Goal: Task Accomplishment & Management: Manage account settings

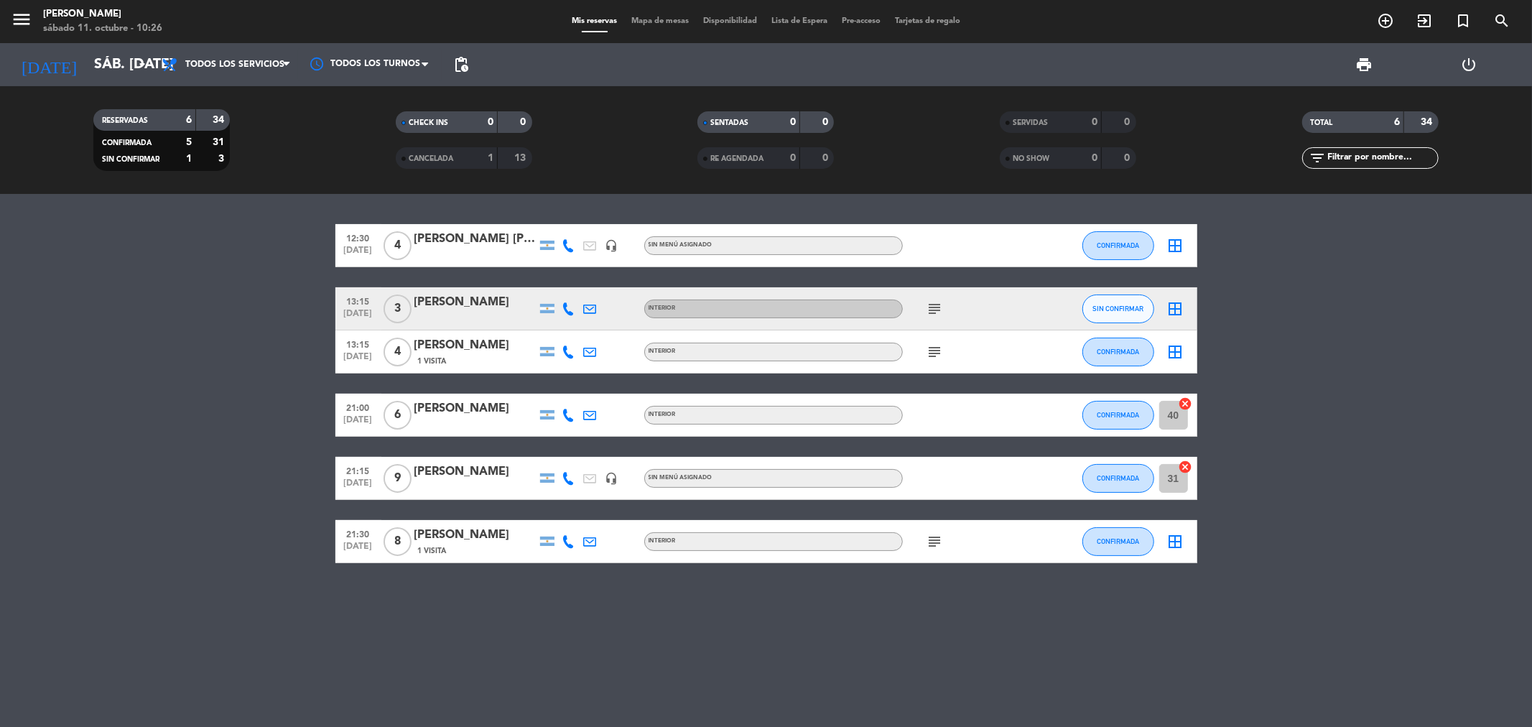
click at [935, 312] on icon "subject" at bounding box center [934, 308] width 17 height 17
click at [1120, 304] on span "SIN CONFIRMAR" at bounding box center [1117, 308] width 51 height 8
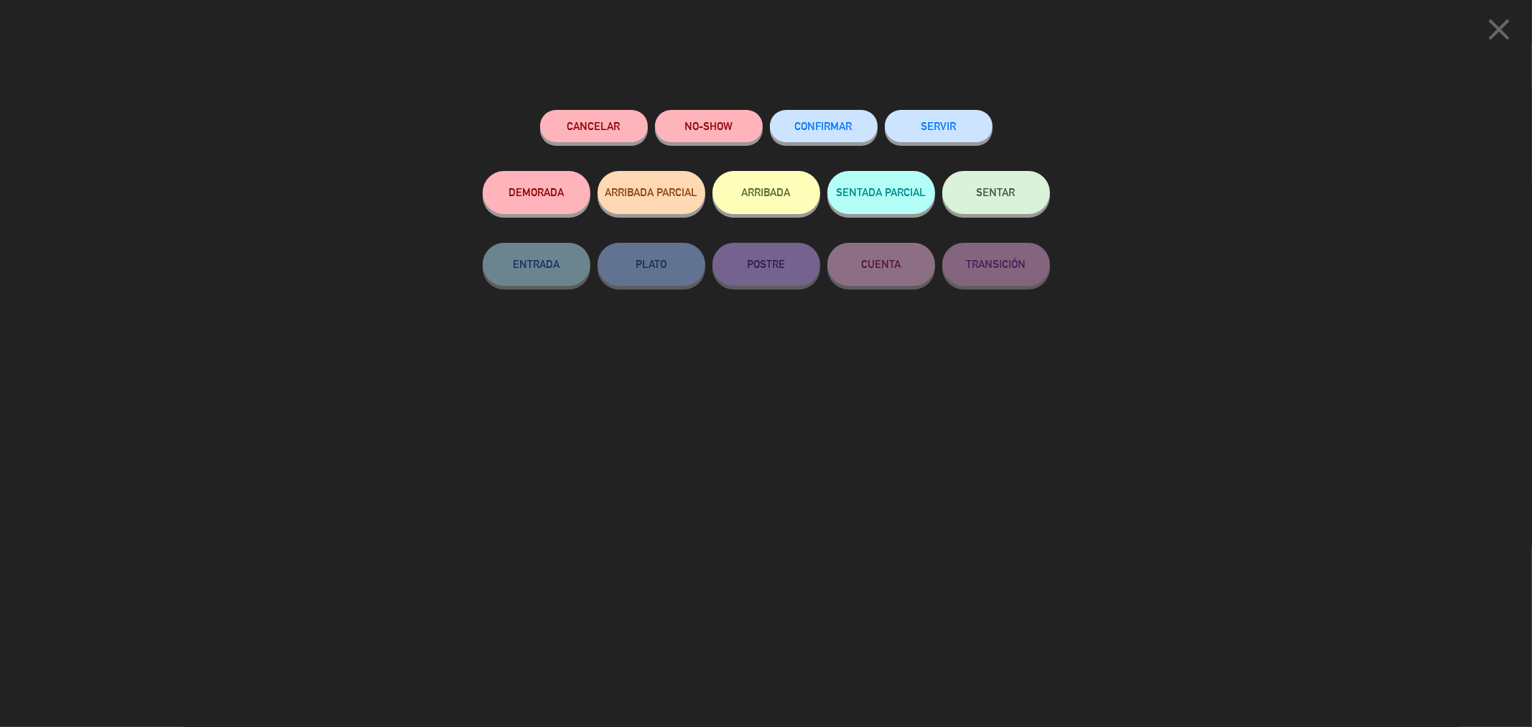
click at [824, 134] on button "CONFIRMAR" at bounding box center [824, 126] width 108 height 32
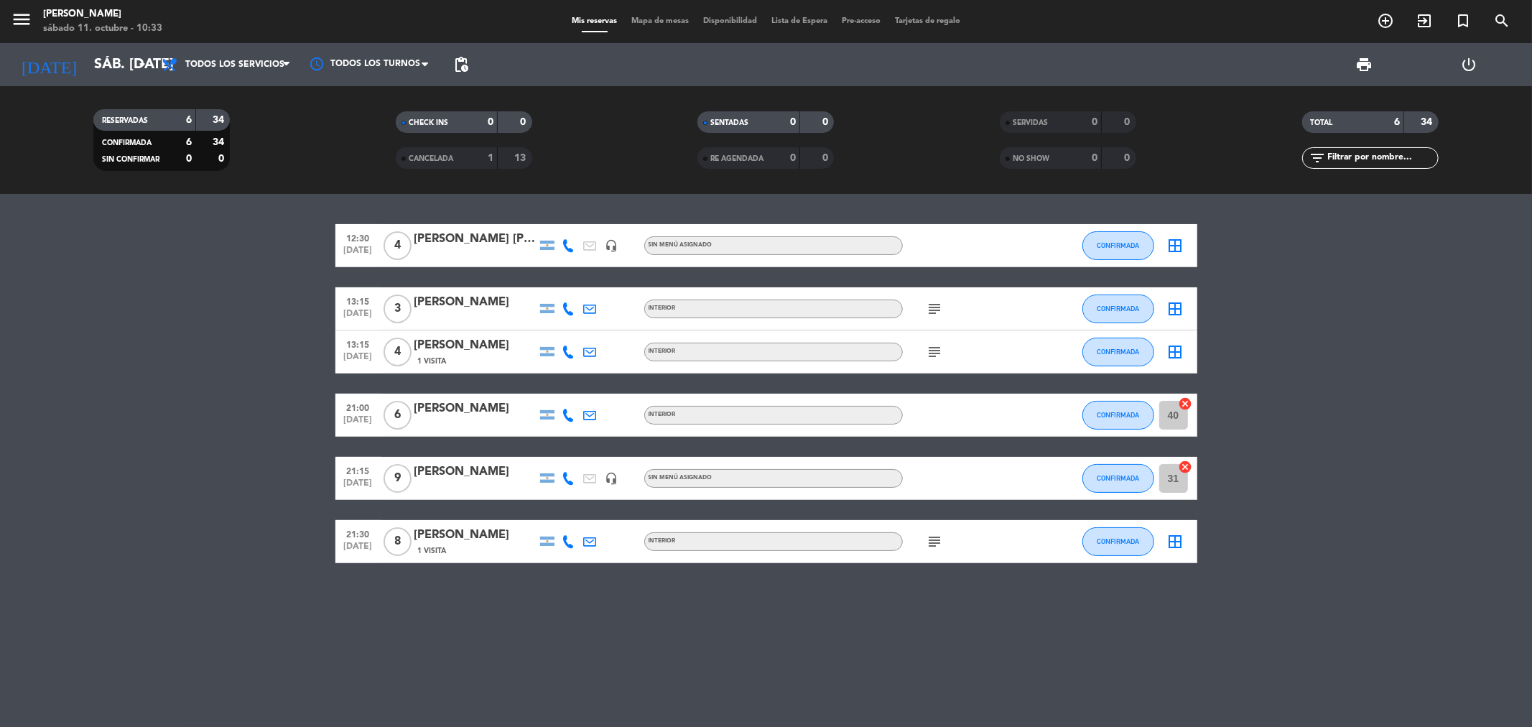
click at [938, 310] on icon "subject" at bounding box center [934, 308] width 17 height 17
click at [931, 359] on icon "subject" at bounding box center [934, 351] width 17 height 17
click at [1043, 326] on div at bounding box center [1051, 308] width 39 height 42
click at [1385, 17] on icon "add_circle_outline" at bounding box center [1385, 20] width 17 height 17
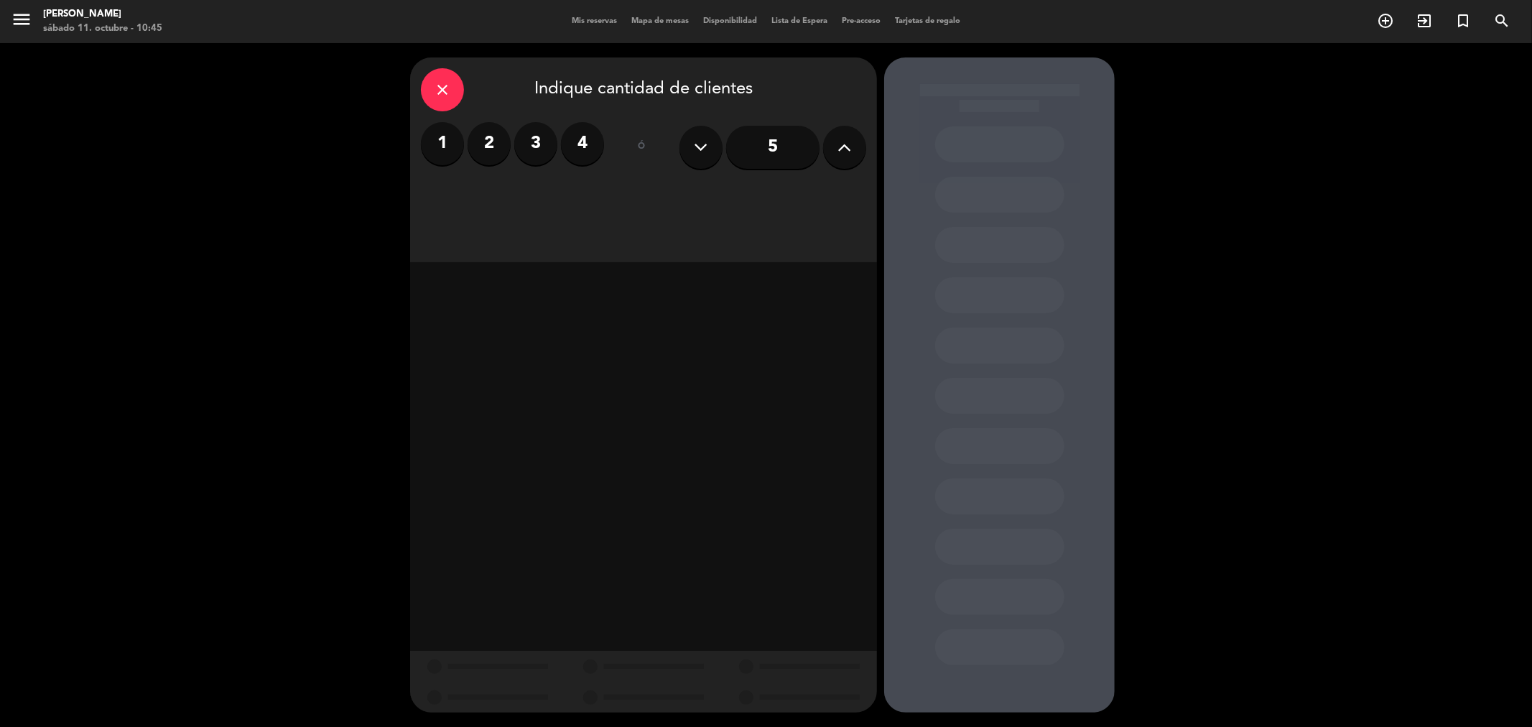
click at [829, 152] on button at bounding box center [844, 147] width 43 height 43
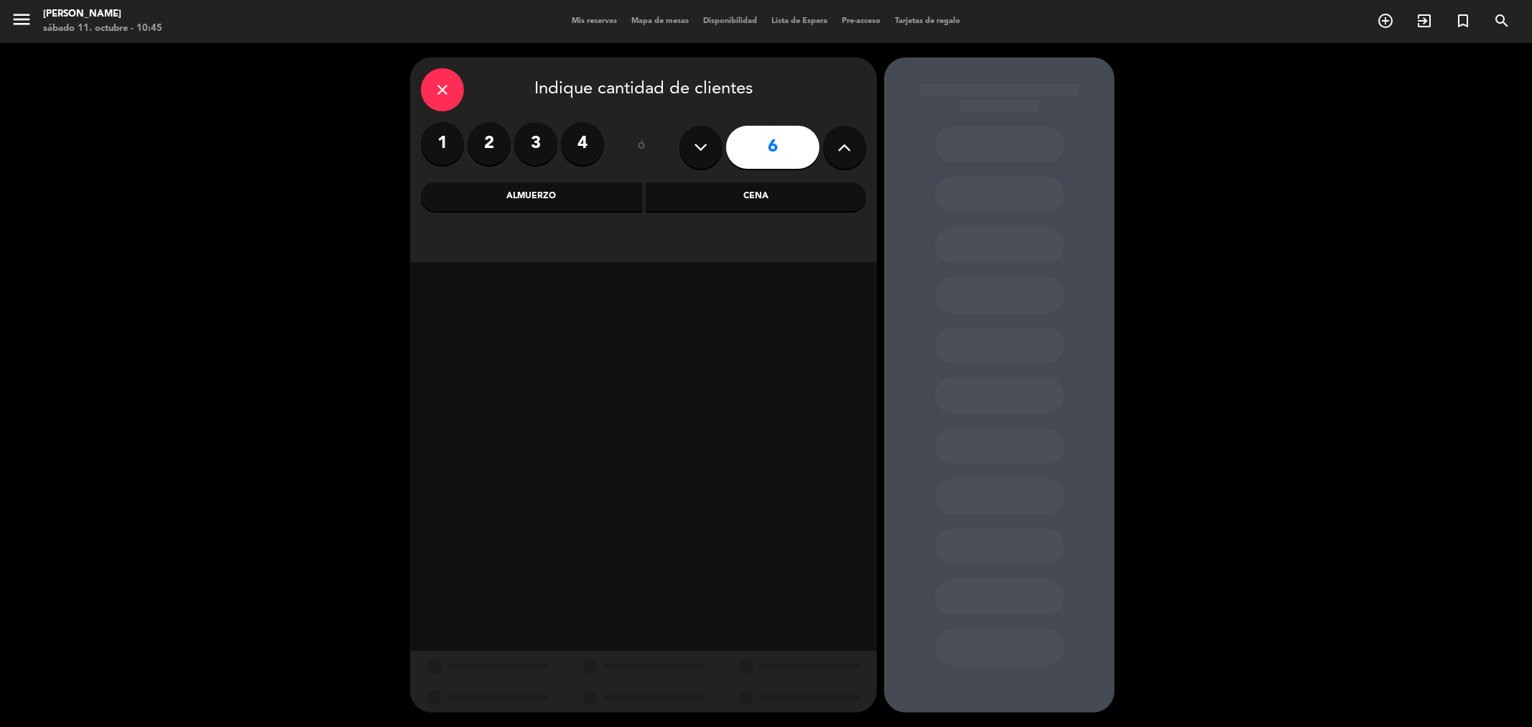
click at [684, 206] on div "Cena" at bounding box center [756, 196] width 221 height 29
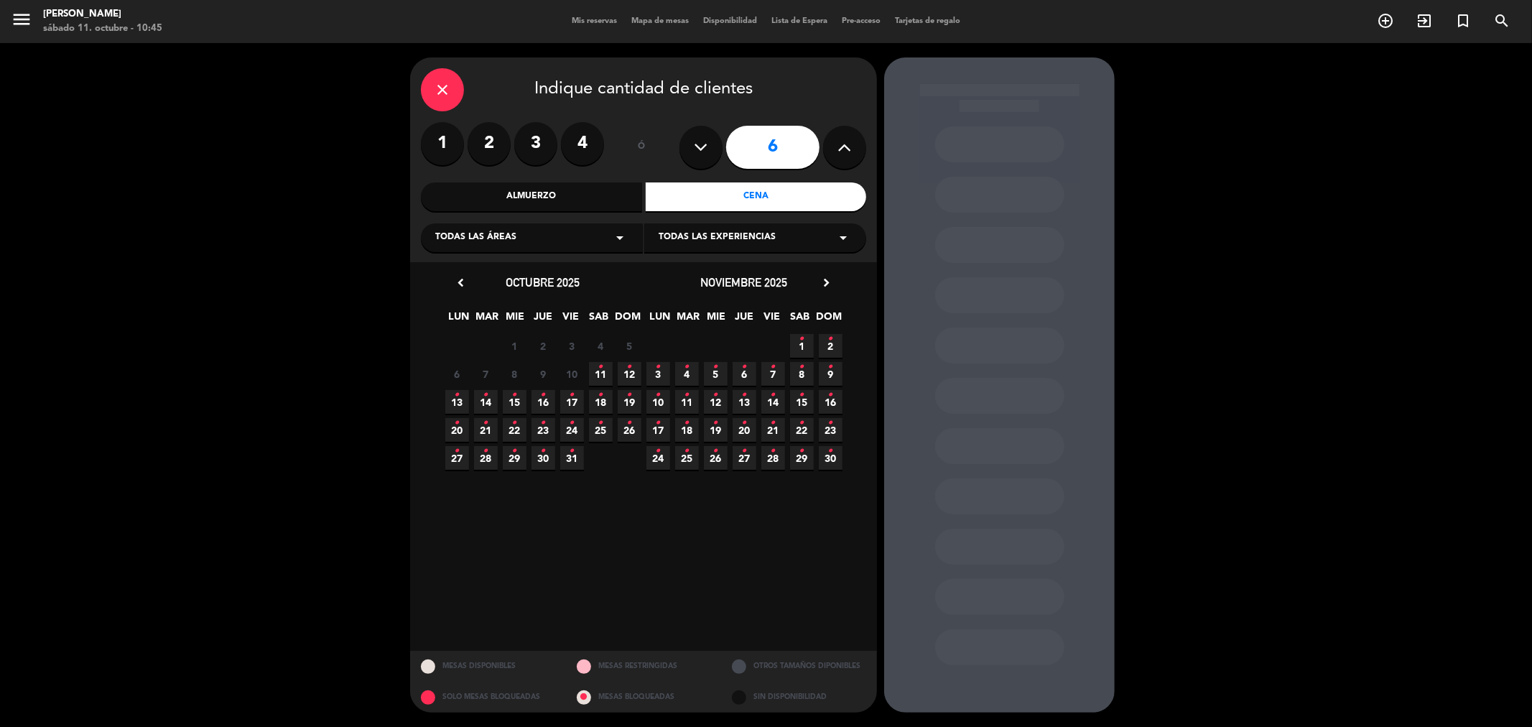
click at [593, 376] on span "11 •" at bounding box center [601, 374] width 24 height 24
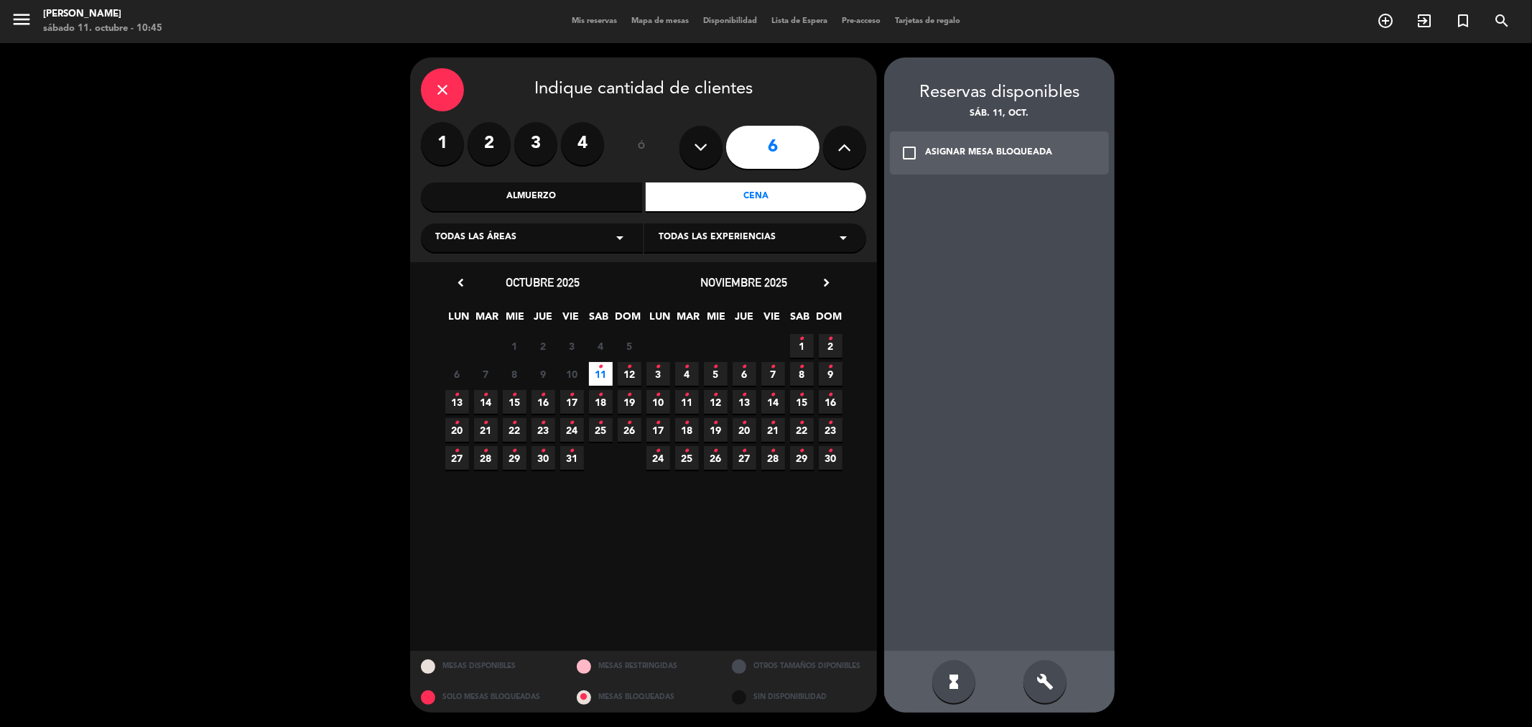
click at [1057, 681] on div "build" at bounding box center [1044, 681] width 43 height 43
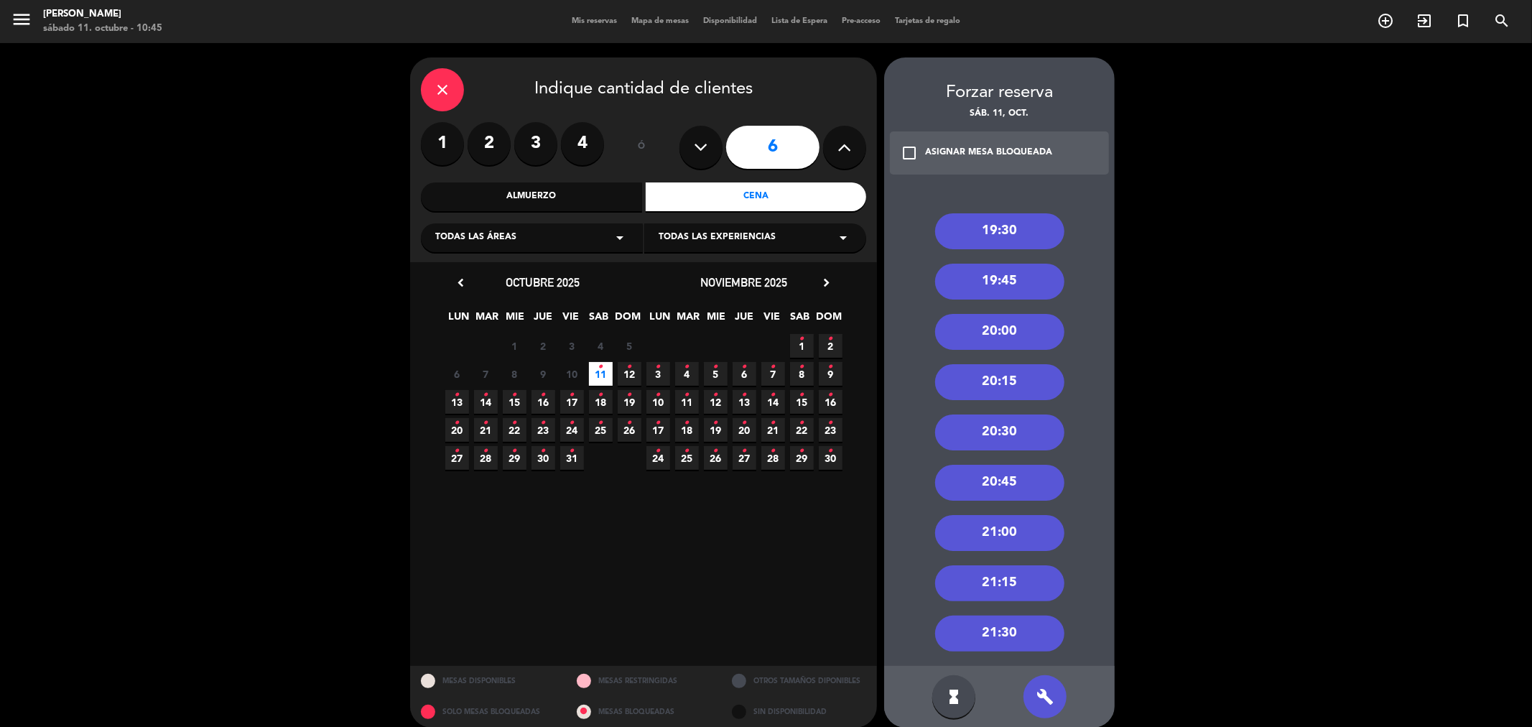
click at [999, 513] on div "19:30 19:45 20:00 20:15 20:30 20:45 21:00 21:15 21:30" at bounding box center [999, 425] width 231 height 481
click at [993, 526] on div "21:00" at bounding box center [999, 533] width 129 height 36
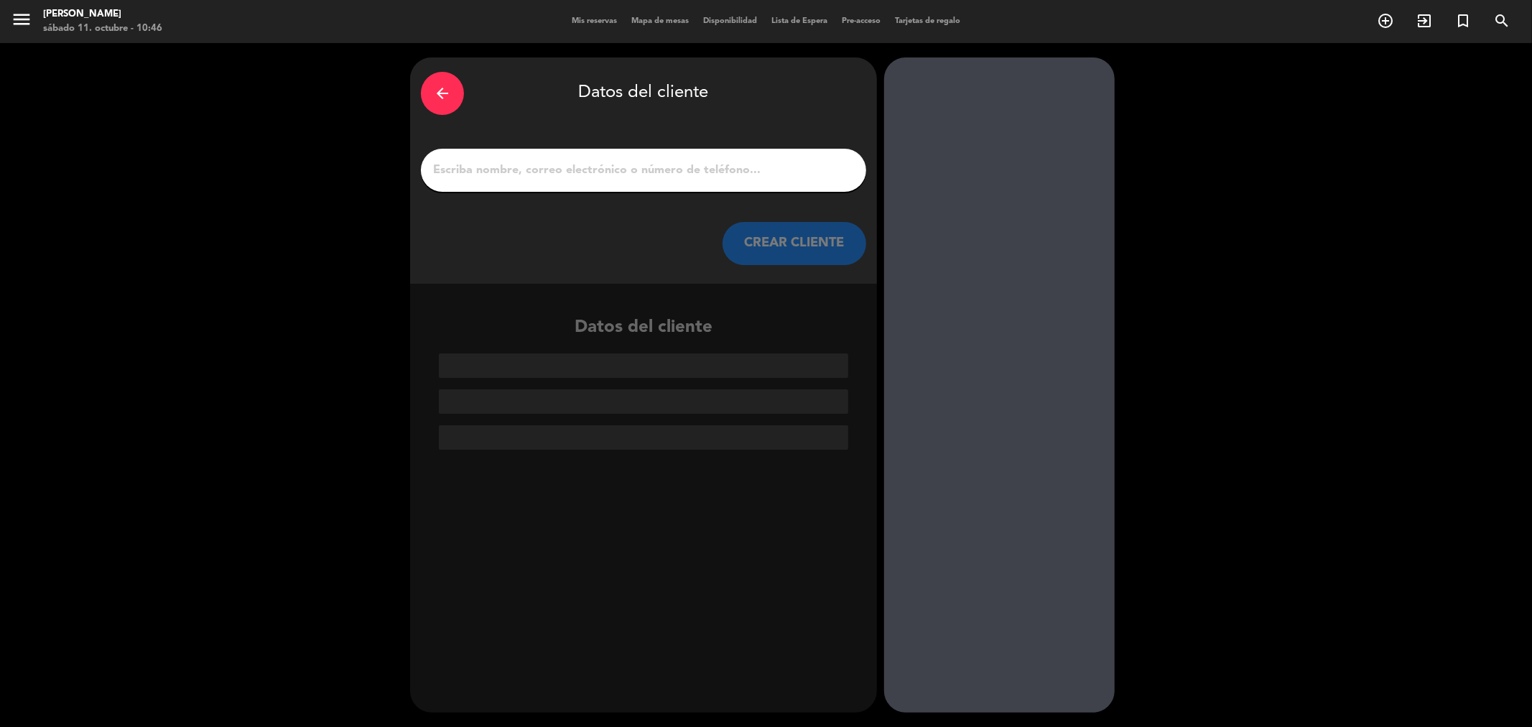
click at [623, 180] on div at bounding box center [643, 170] width 445 height 43
click at [618, 156] on div at bounding box center [643, 170] width 445 height 43
click at [615, 161] on input "1" at bounding box center [644, 170] width 424 height 20
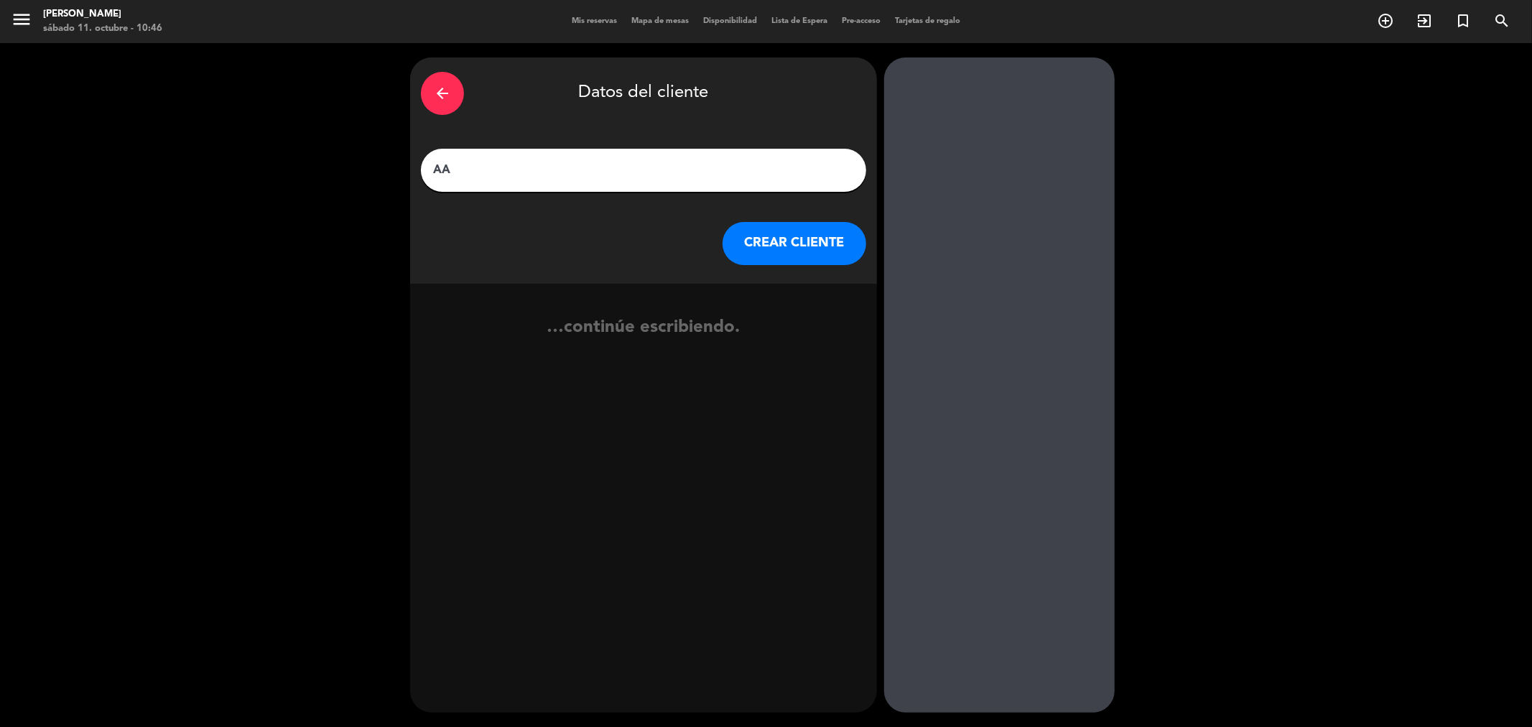
type input "A"
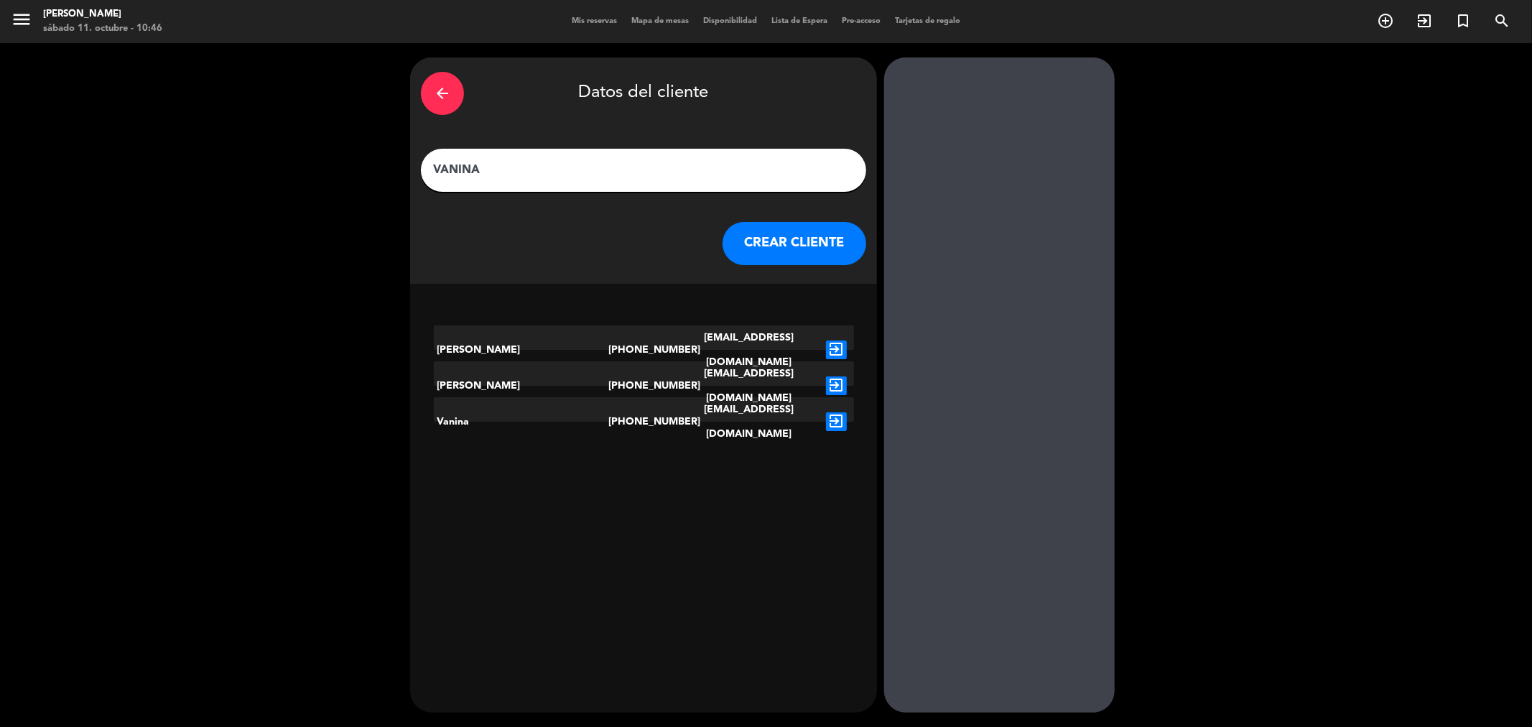
type input "VANINA"
click at [844, 340] on icon "exit_to_app" at bounding box center [836, 349] width 21 height 19
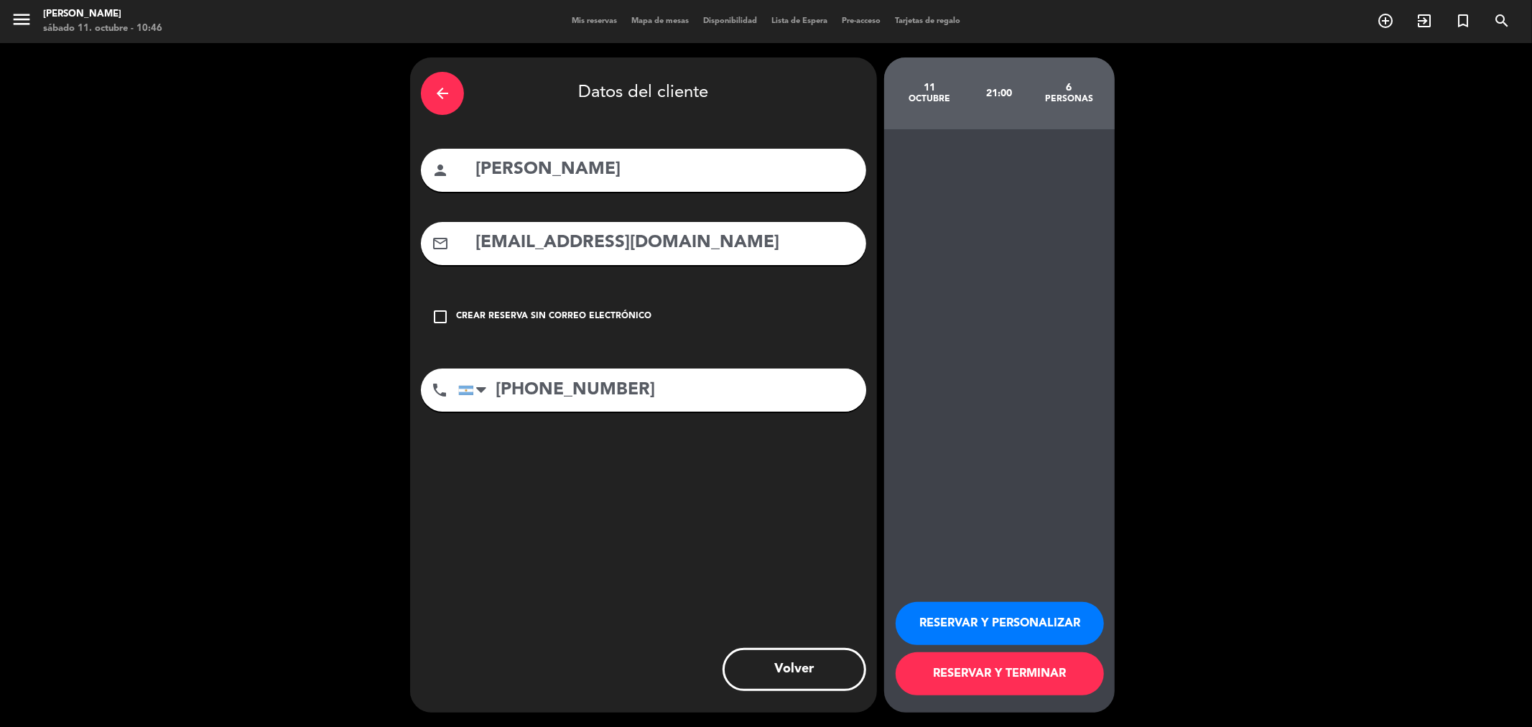
click at [567, 314] on div "Crear reserva sin correo electrónico" at bounding box center [553, 317] width 195 height 14
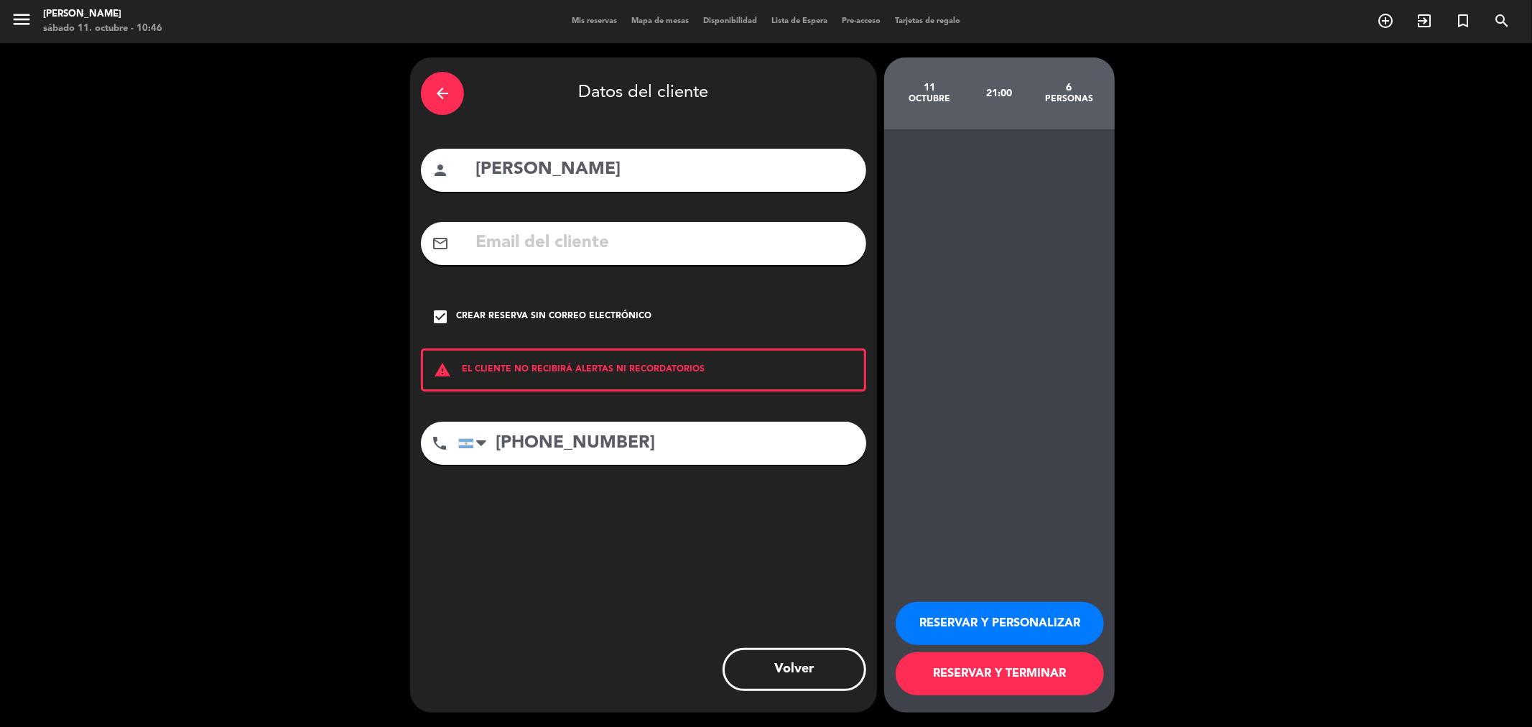
click at [952, 611] on button "RESERVAR Y PERSONALIZAR" at bounding box center [999, 623] width 208 height 43
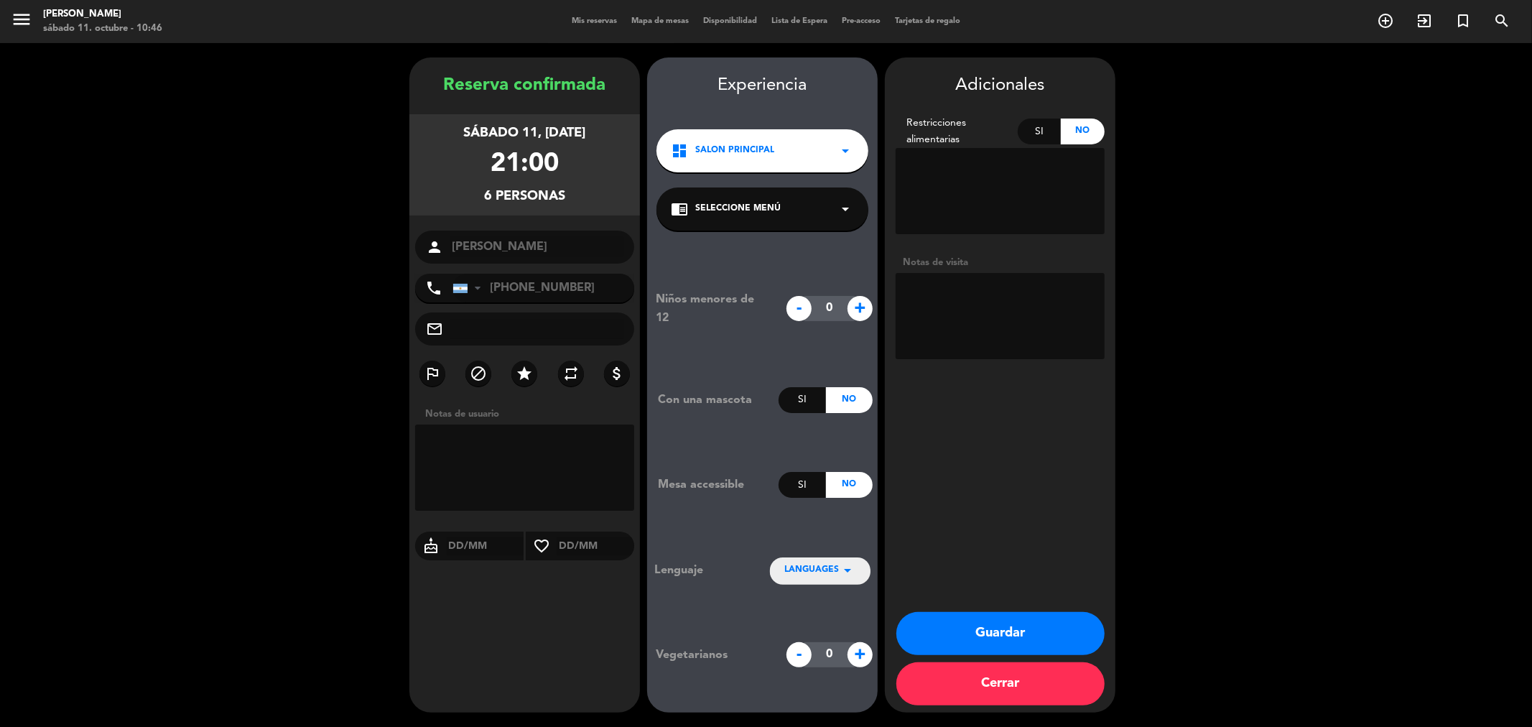
click at [1002, 625] on button "Guardar" at bounding box center [1000, 633] width 208 height 43
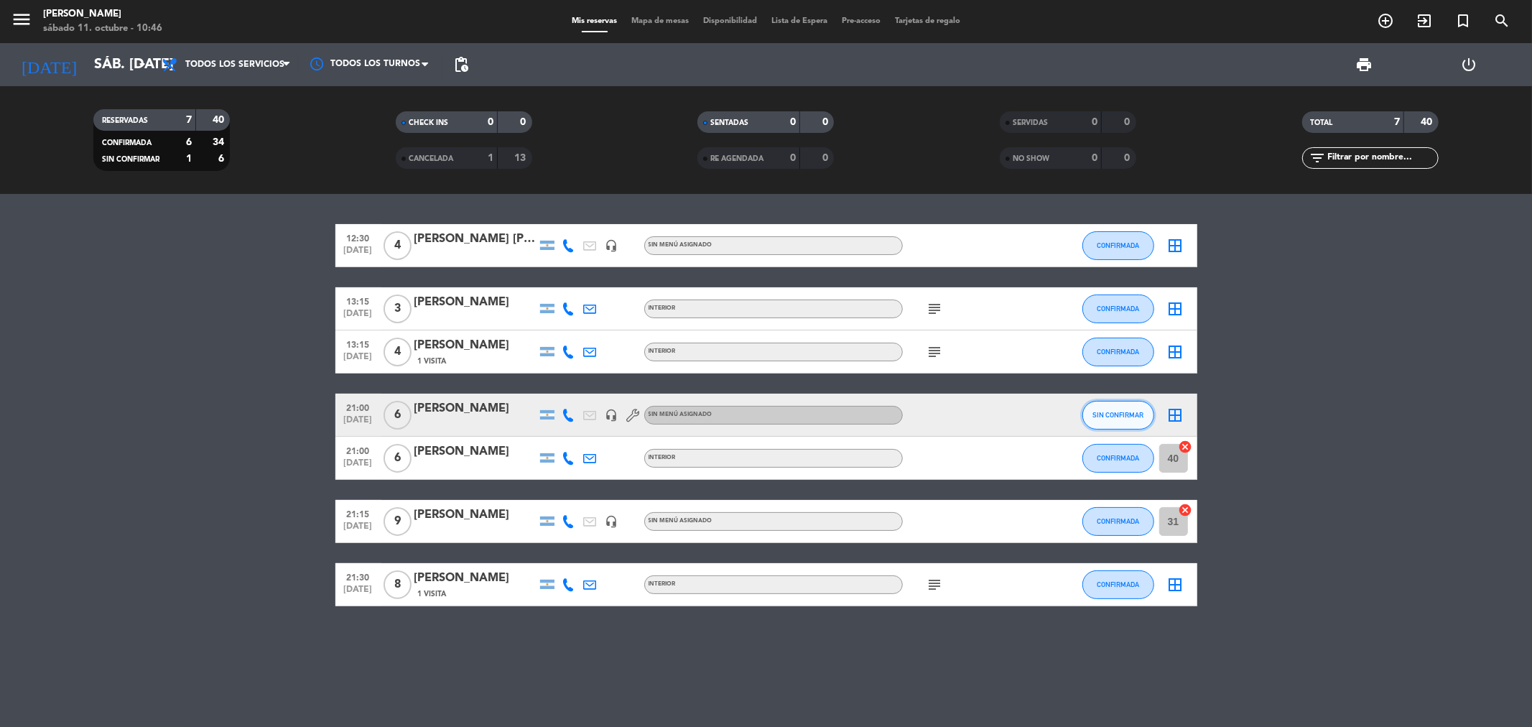
click at [1097, 409] on button "SIN CONFIRMAR" at bounding box center [1118, 415] width 72 height 29
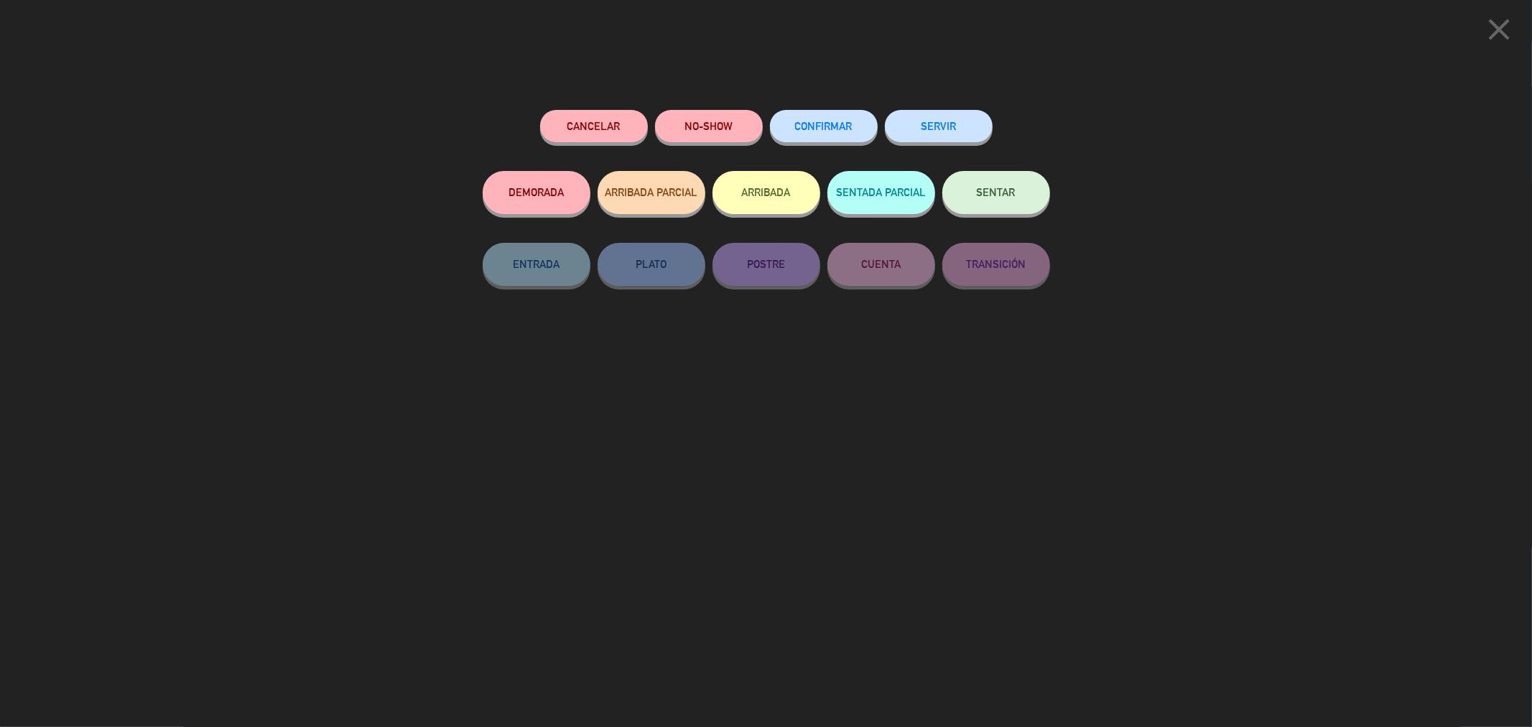
click at [784, 113] on button "CONFIRMAR" at bounding box center [824, 126] width 108 height 32
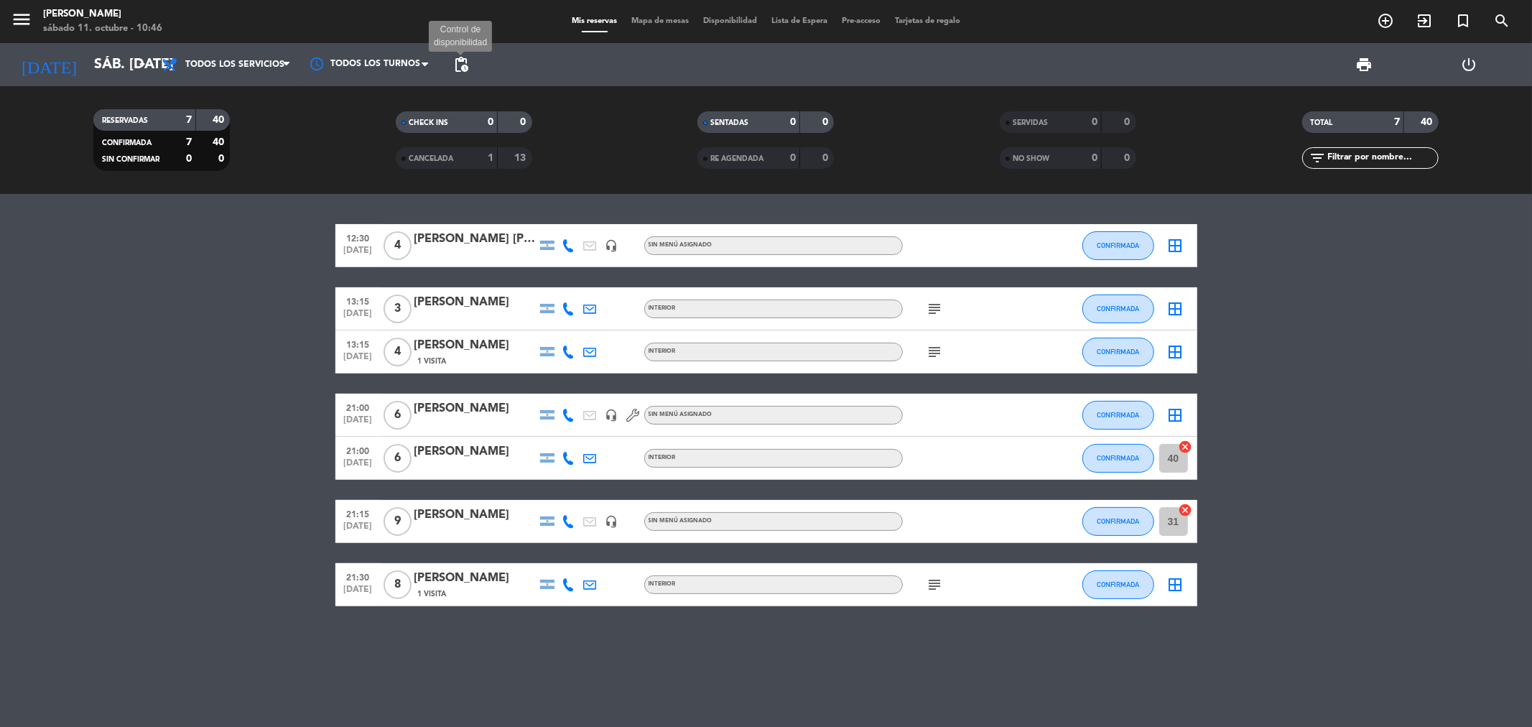
click at [457, 59] on span "pending_actions" at bounding box center [460, 64] width 17 height 17
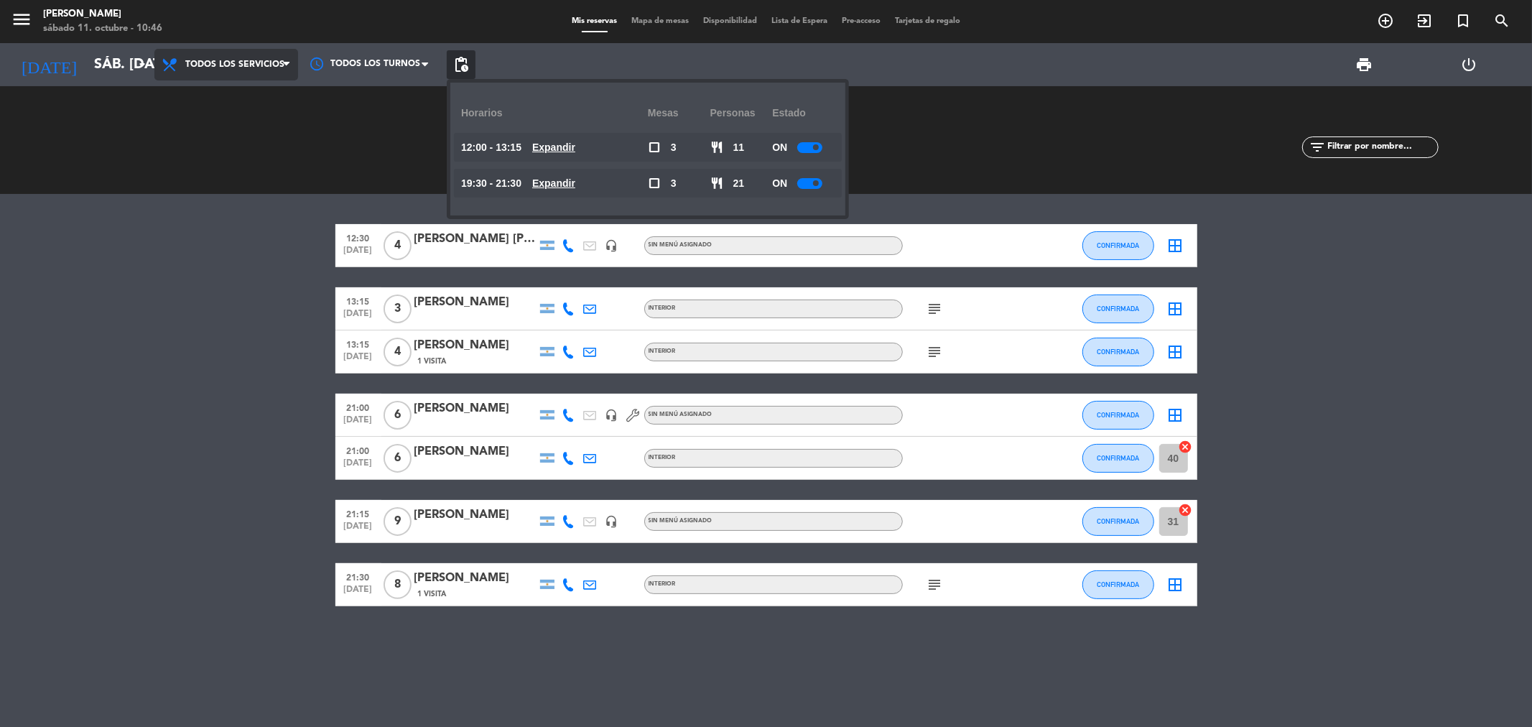
click at [276, 65] on span "Todos los servicios" at bounding box center [234, 65] width 99 height 10
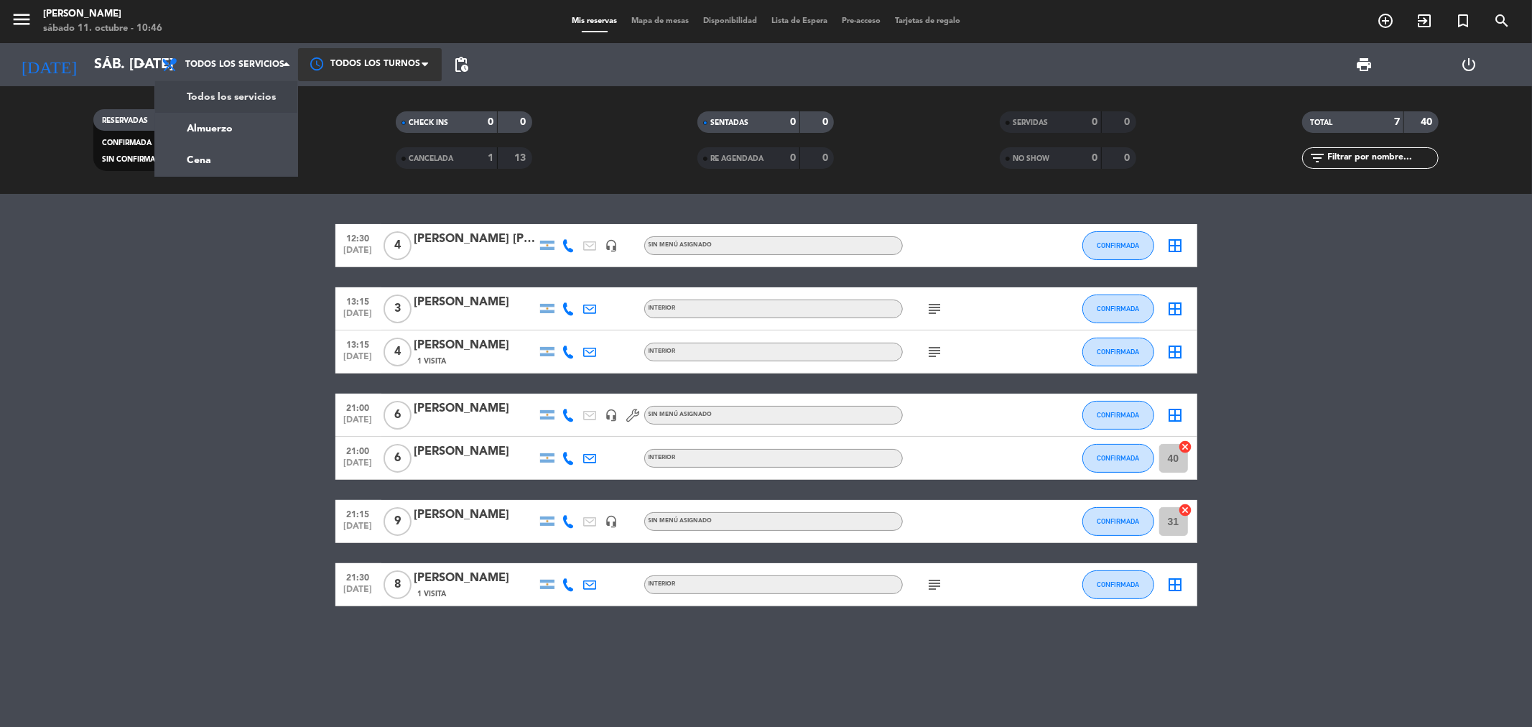
click at [345, 67] on div at bounding box center [370, 64] width 144 height 32
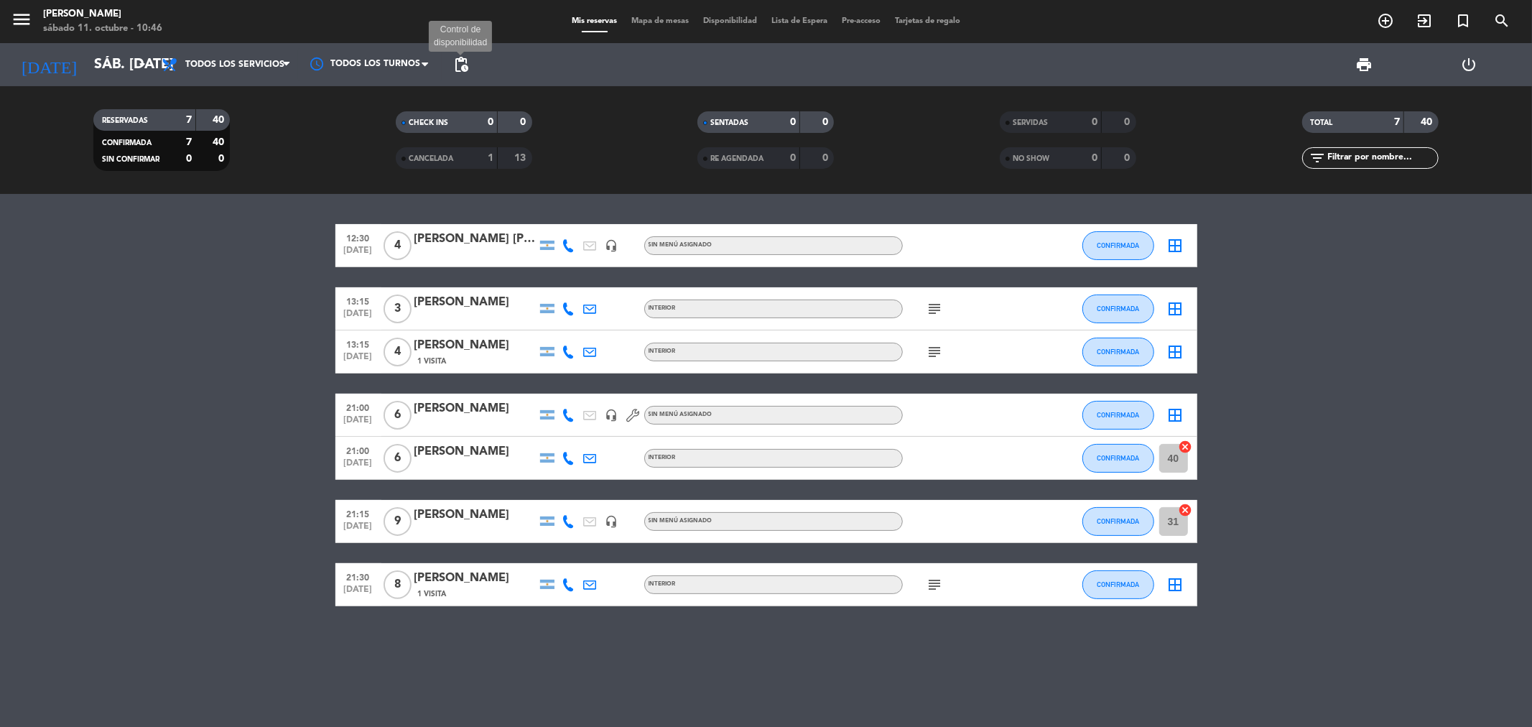
click at [458, 73] on span "pending_actions" at bounding box center [460, 64] width 17 height 17
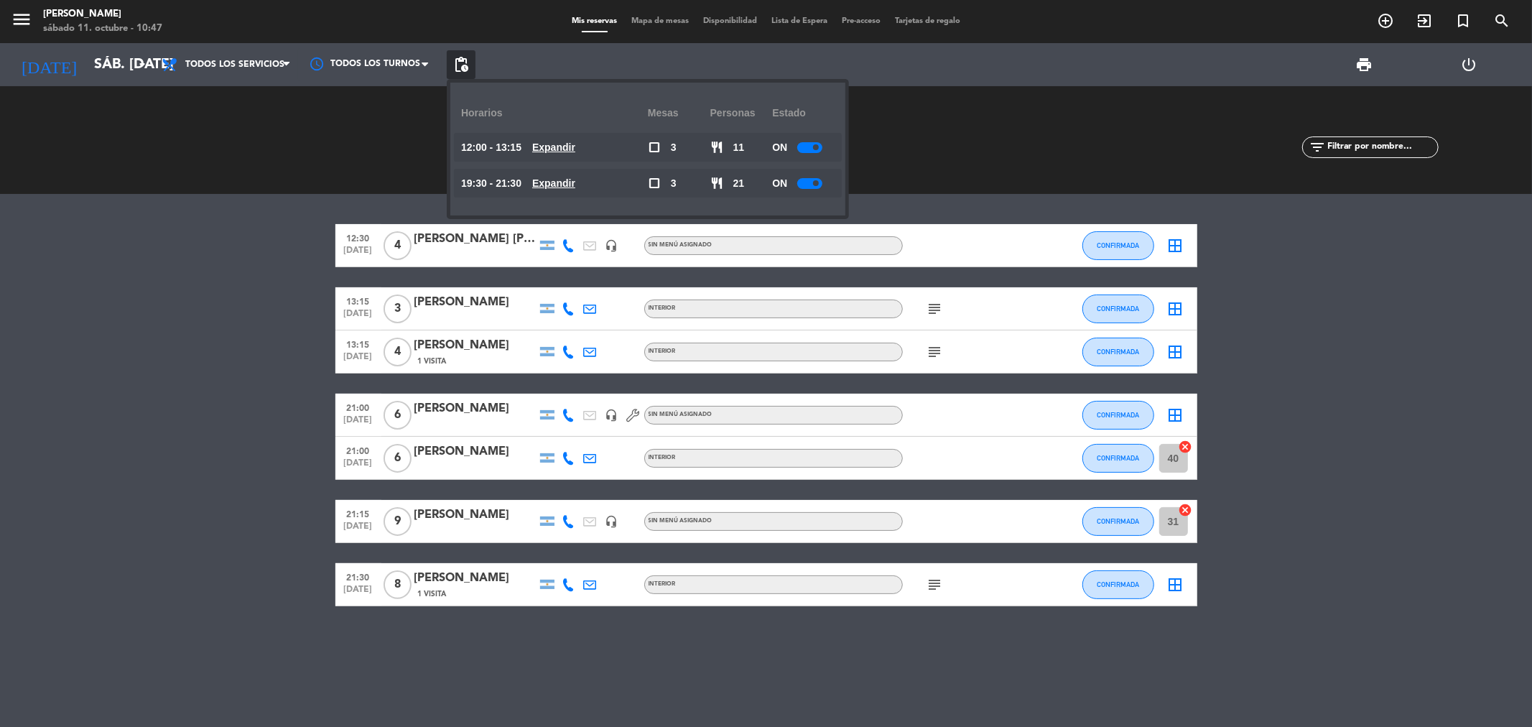
click at [926, 146] on div "SERVIDAS 0 0" at bounding box center [1068, 140] width 302 height 14
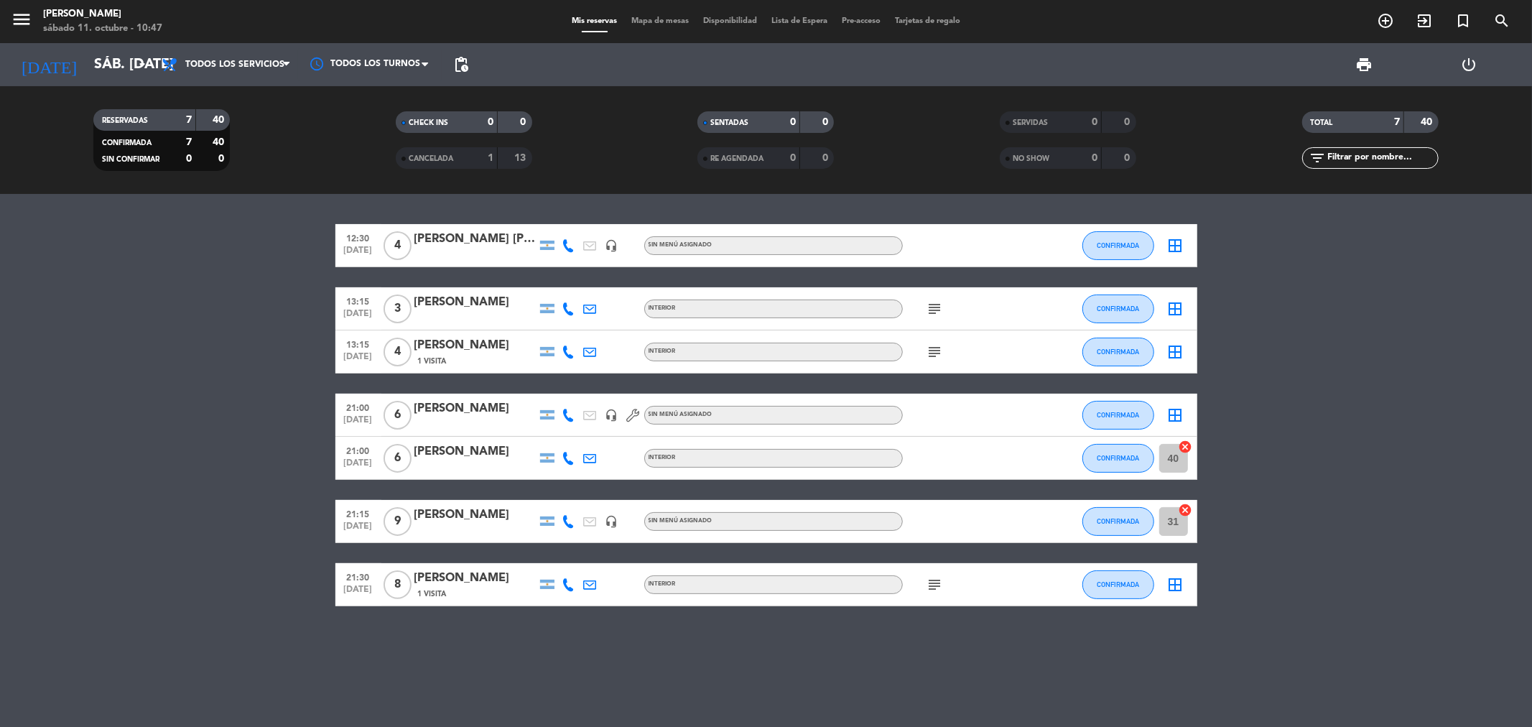
click at [748, 22] on span "Disponibilidad" at bounding box center [730, 21] width 68 height 8
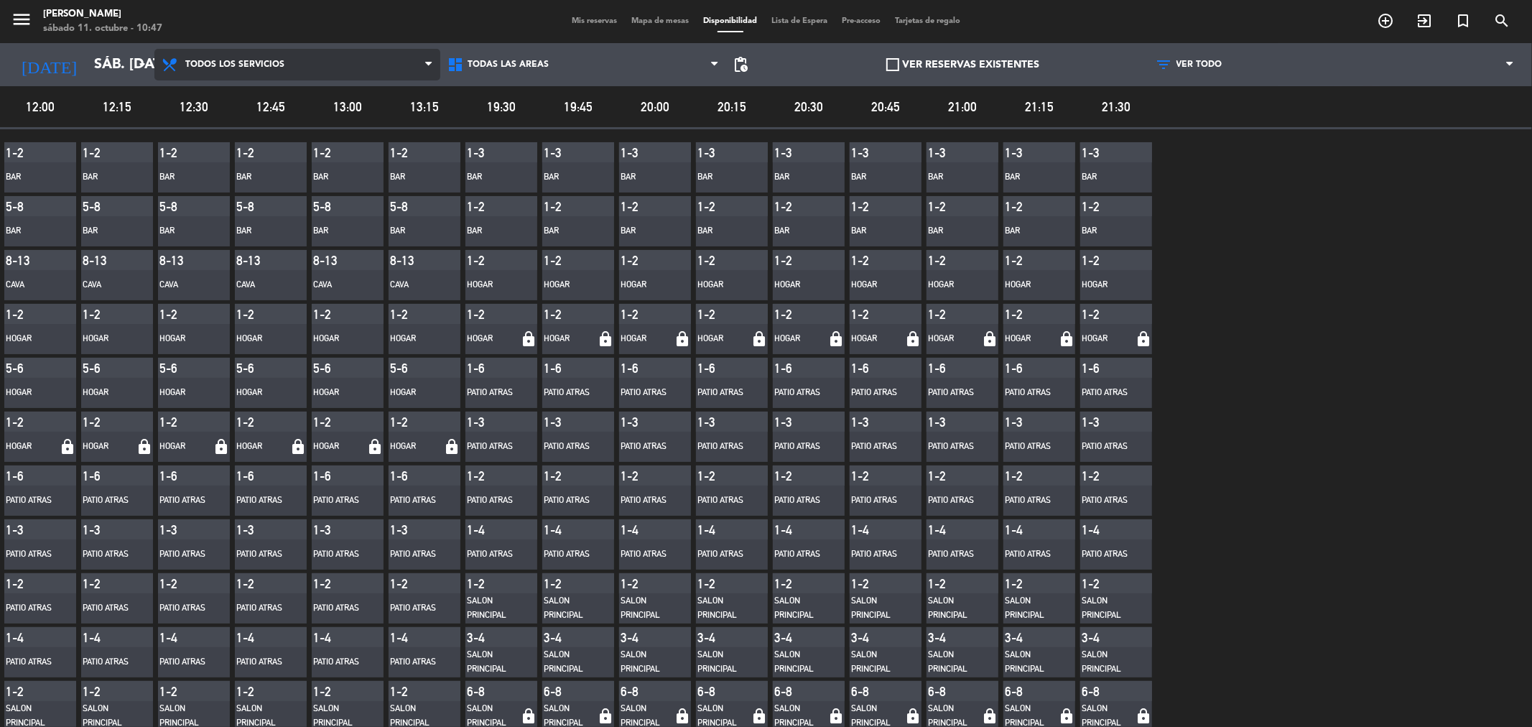
click at [212, 65] on span "Todos los servicios" at bounding box center [234, 65] width 99 height 10
click at [210, 93] on main "menu Homero Parrilla sábado 11. octubre - 10:47 Mis reservas Mapa de mesas Disp…" at bounding box center [766, 363] width 1532 height 727
click at [128, 65] on input "sáb. 11 oct." at bounding box center [178, 65] width 182 height 32
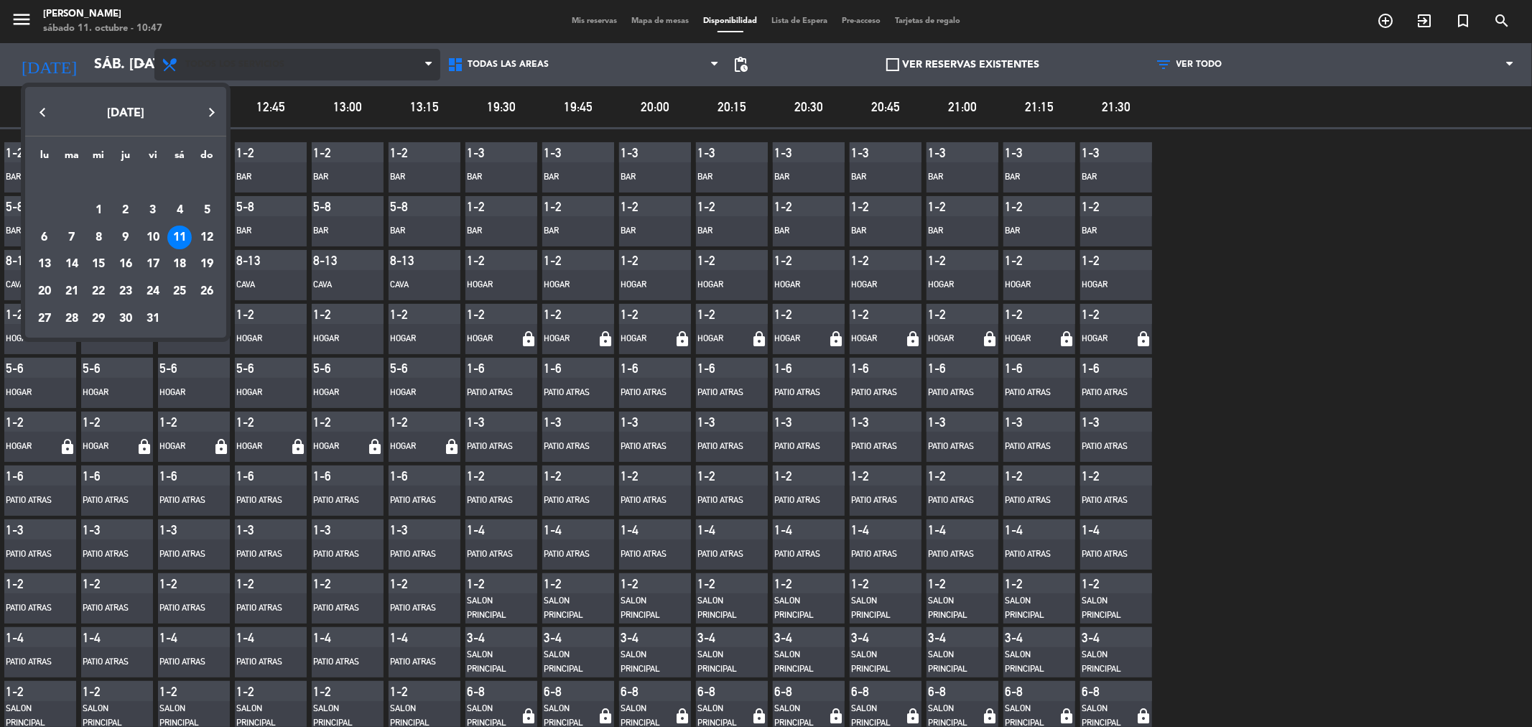
drag, startPoint x: 244, startPoint y: 70, endPoint x: 266, endPoint y: 68, distance: 21.7
click at [259, 68] on div at bounding box center [766, 363] width 1532 height 727
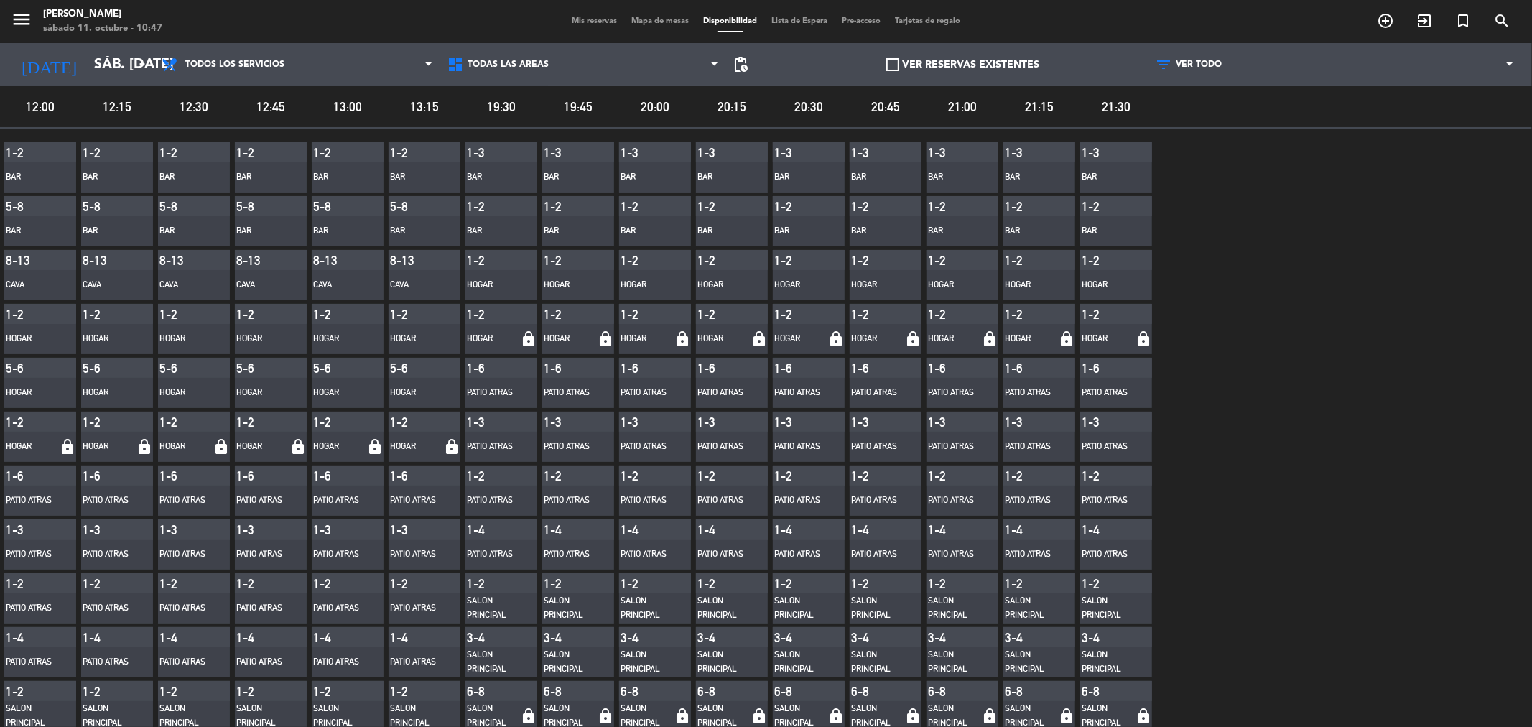
click at [572, 18] on span "Mis reservas" at bounding box center [594, 21] width 60 height 8
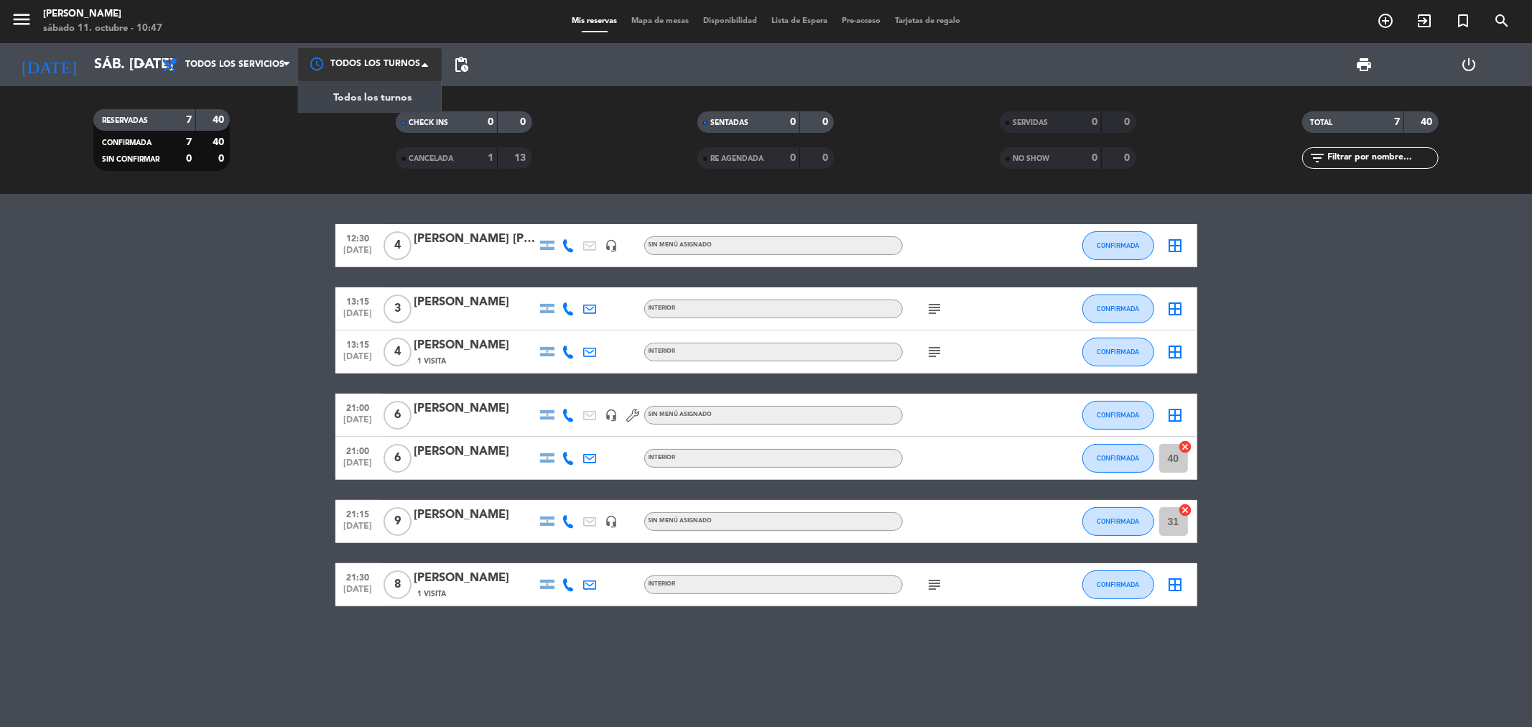
click at [313, 65] on div at bounding box center [370, 64] width 144 height 32
click at [457, 62] on span "pending_actions" at bounding box center [460, 64] width 17 height 17
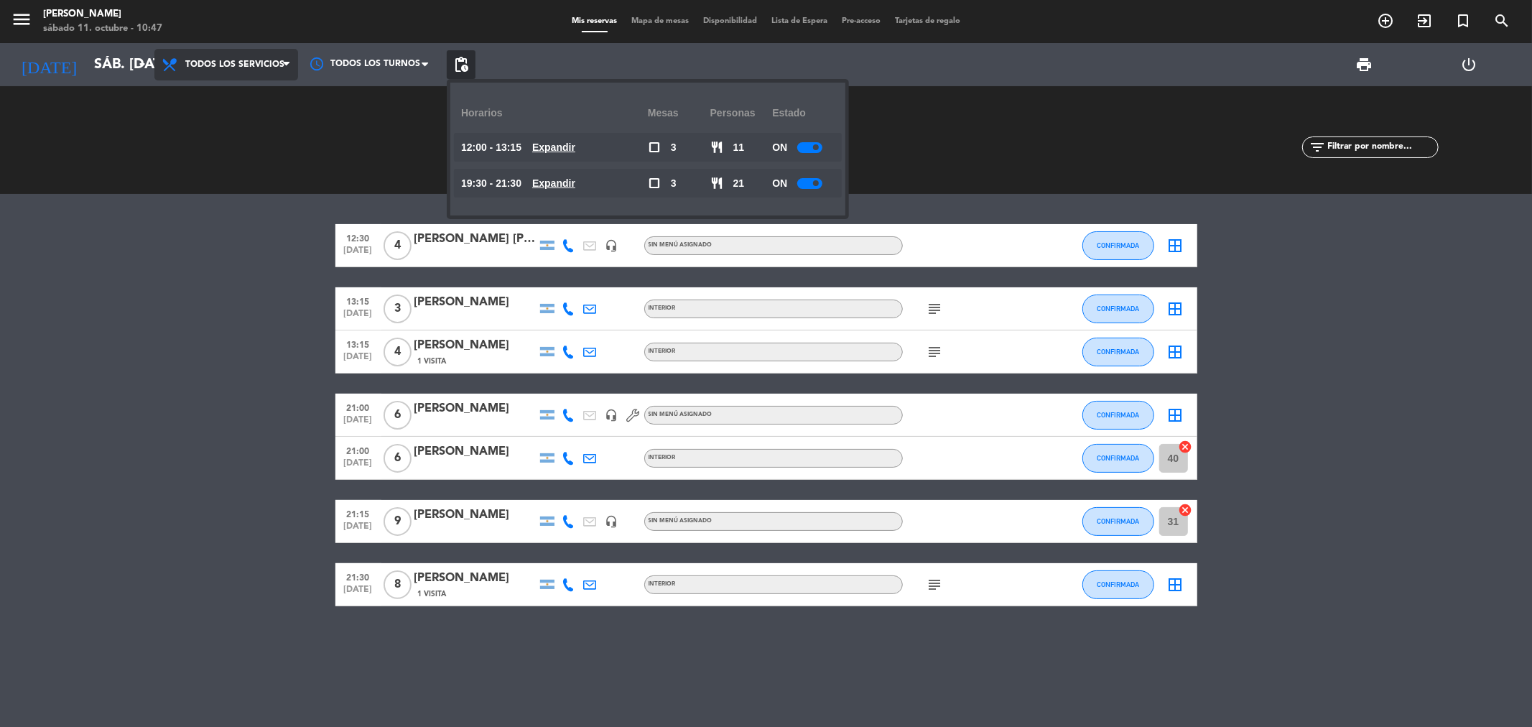
click at [243, 68] on span "Todos los servicios" at bounding box center [234, 65] width 99 height 10
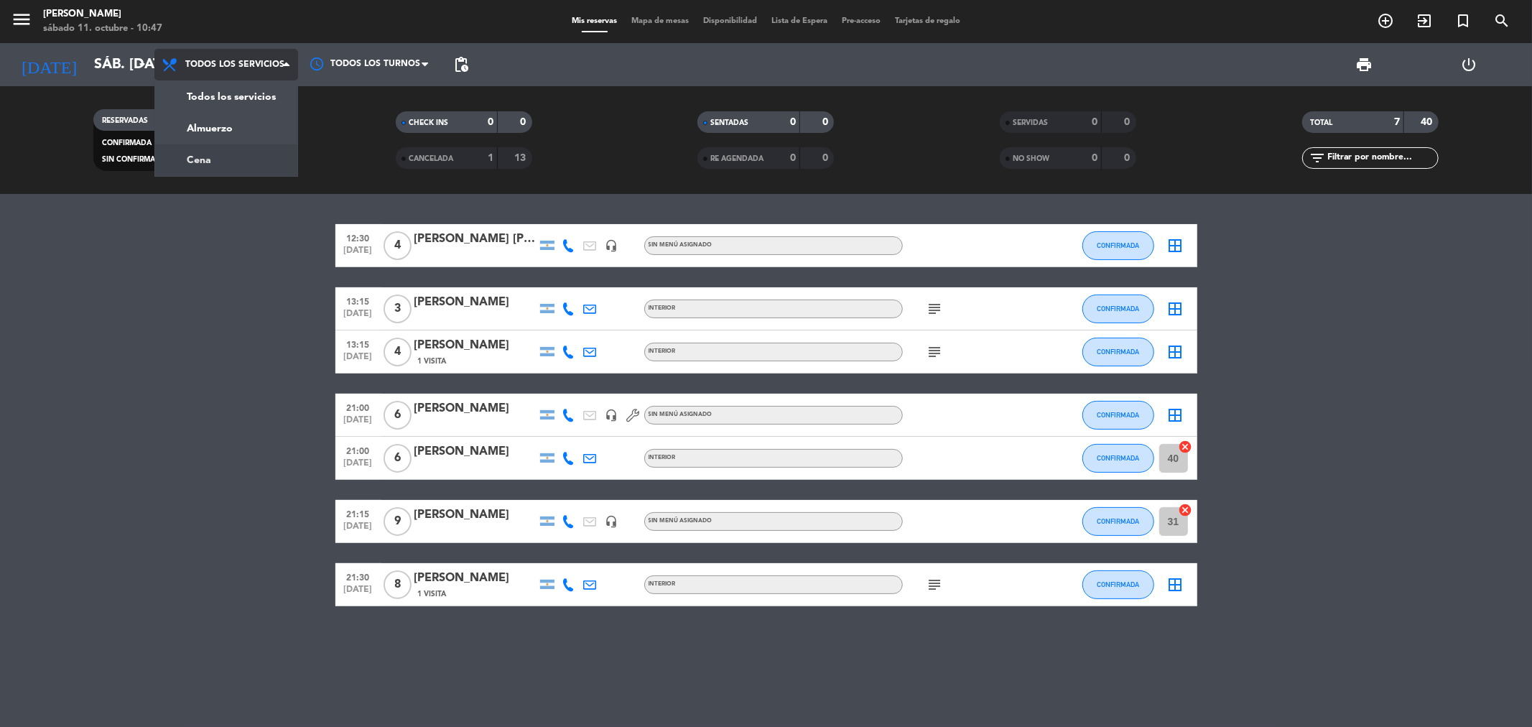
click at [226, 161] on div "menu Homero Parrilla sábado 11. octubre - 10:47 Mis reservas Mapa de mesas Disp…" at bounding box center [766, 97] width 1532 height 194
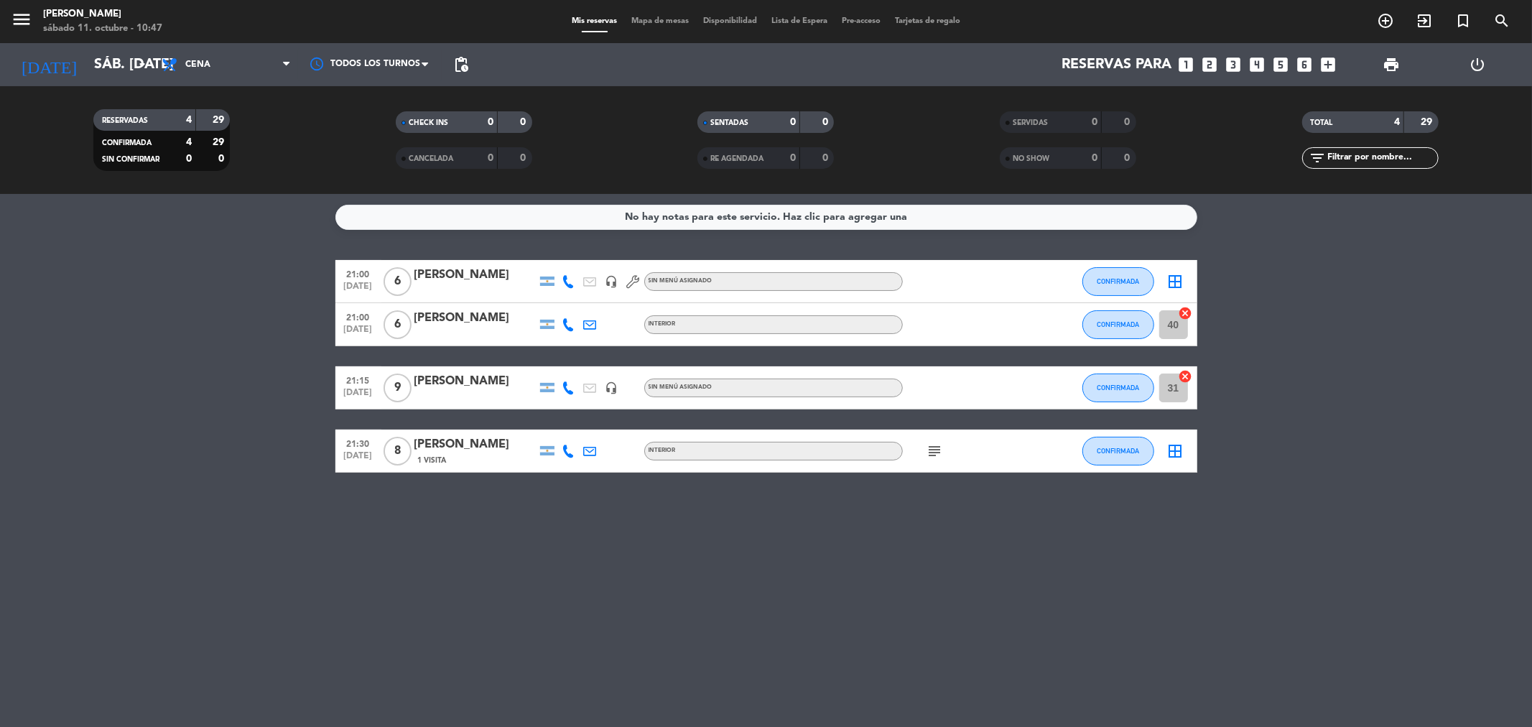
click at [700, 16] on div "Mis reservas Mapa de mesas Disponibilidad Lista de Espera Pre-acceso Tarjetas d…" at bounding box center [765, 21] width 403 height 13
click at [788, 17] on span "Lista de Espera" at bounding box center [799, 21] width 70 height 8
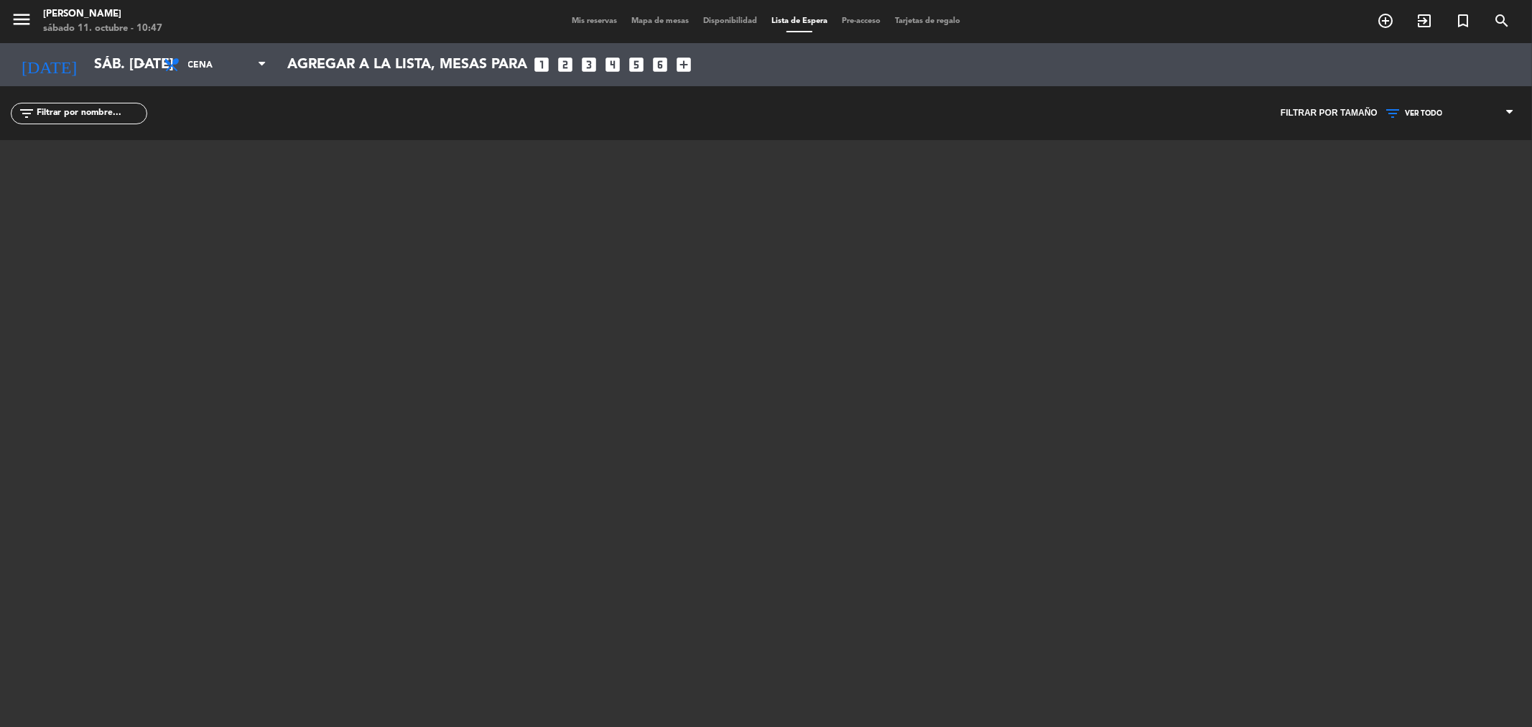
click at [727, 19] on span "Disponibilidad" at bounding box center [730, 21] width 68 height 8
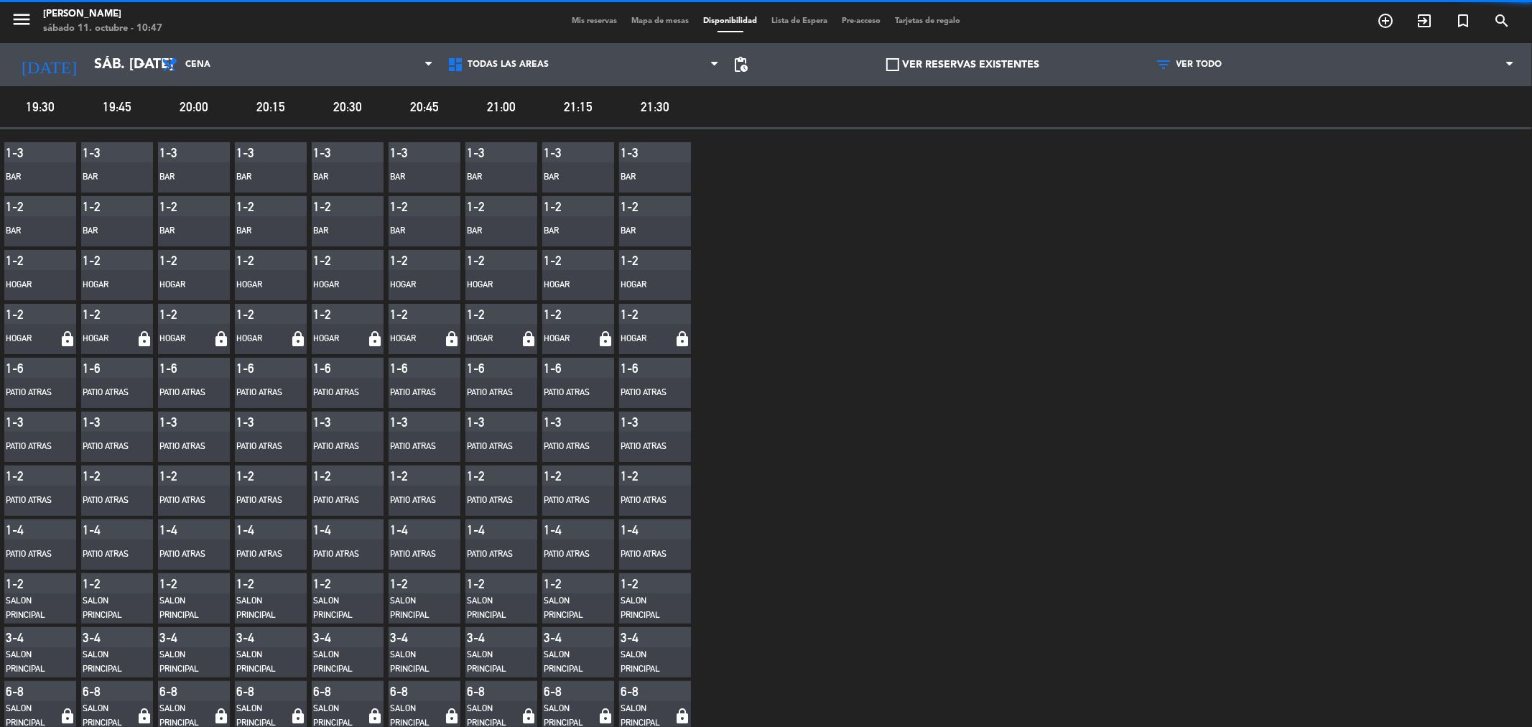
click at [669, 26] on div "Mis reservas Mapa de mesas Disponibilidad Lista de Espera Pre-acceso Tarjetas d…" at bounding box center [765, 21] width 403 height 13
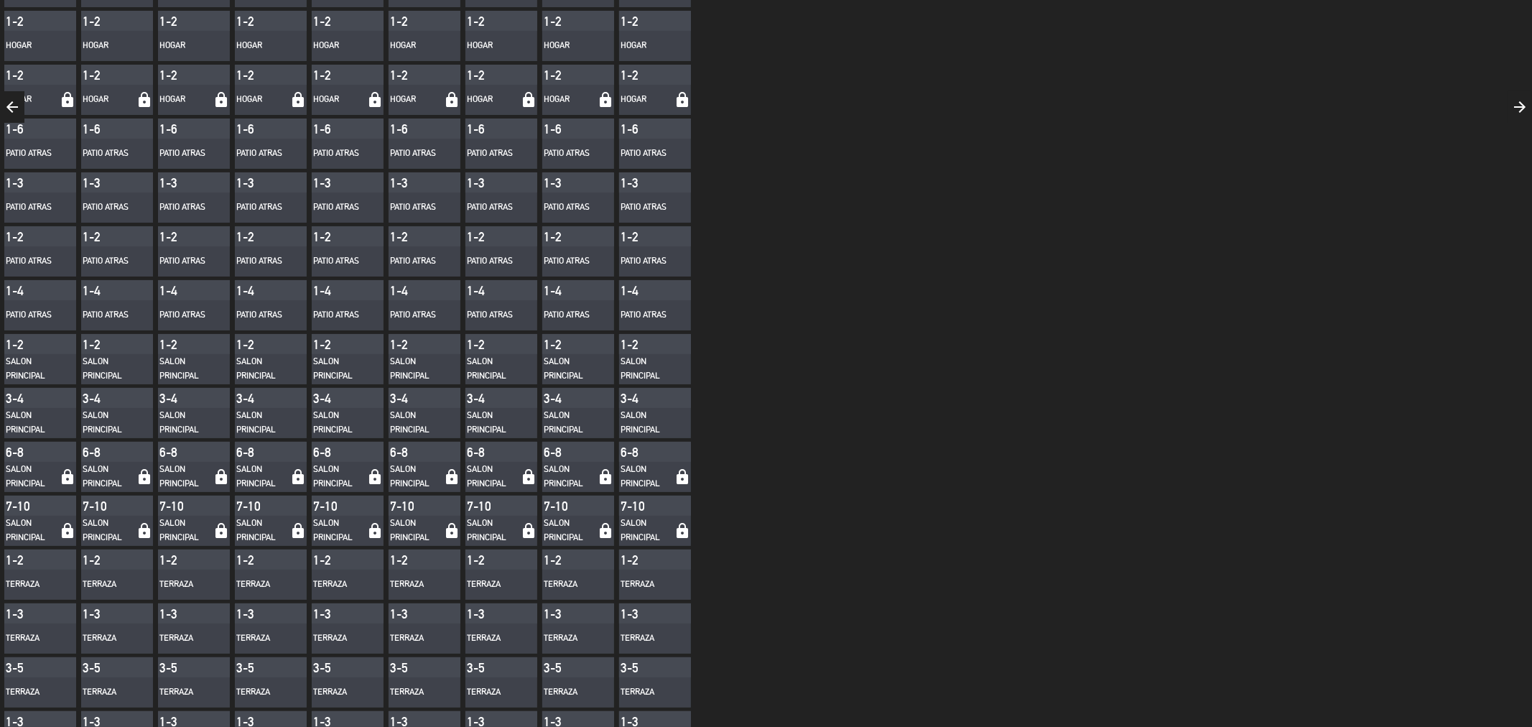
scroll to position [319, 0]
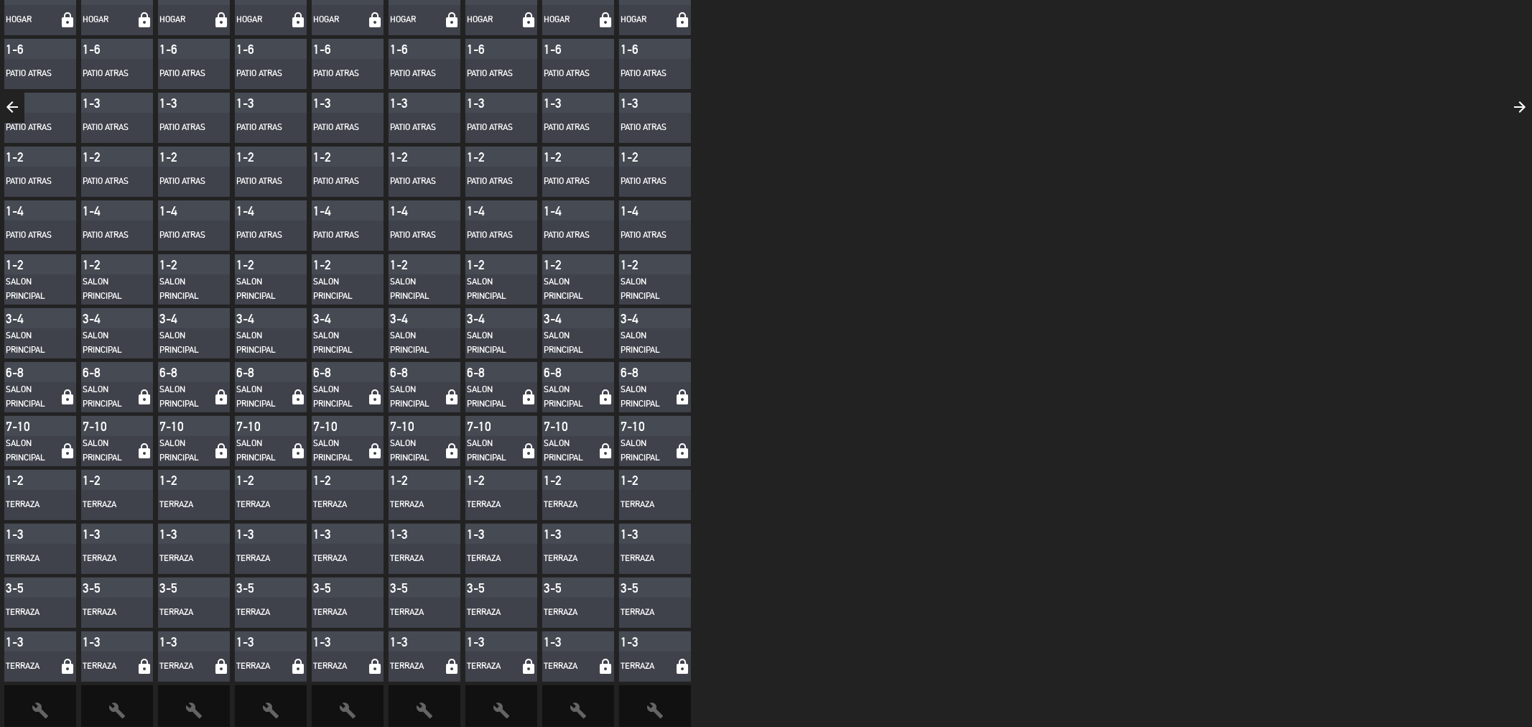
click at [679, 450] on icon "lock" at bounding box center [680, 450] width 21 height 17
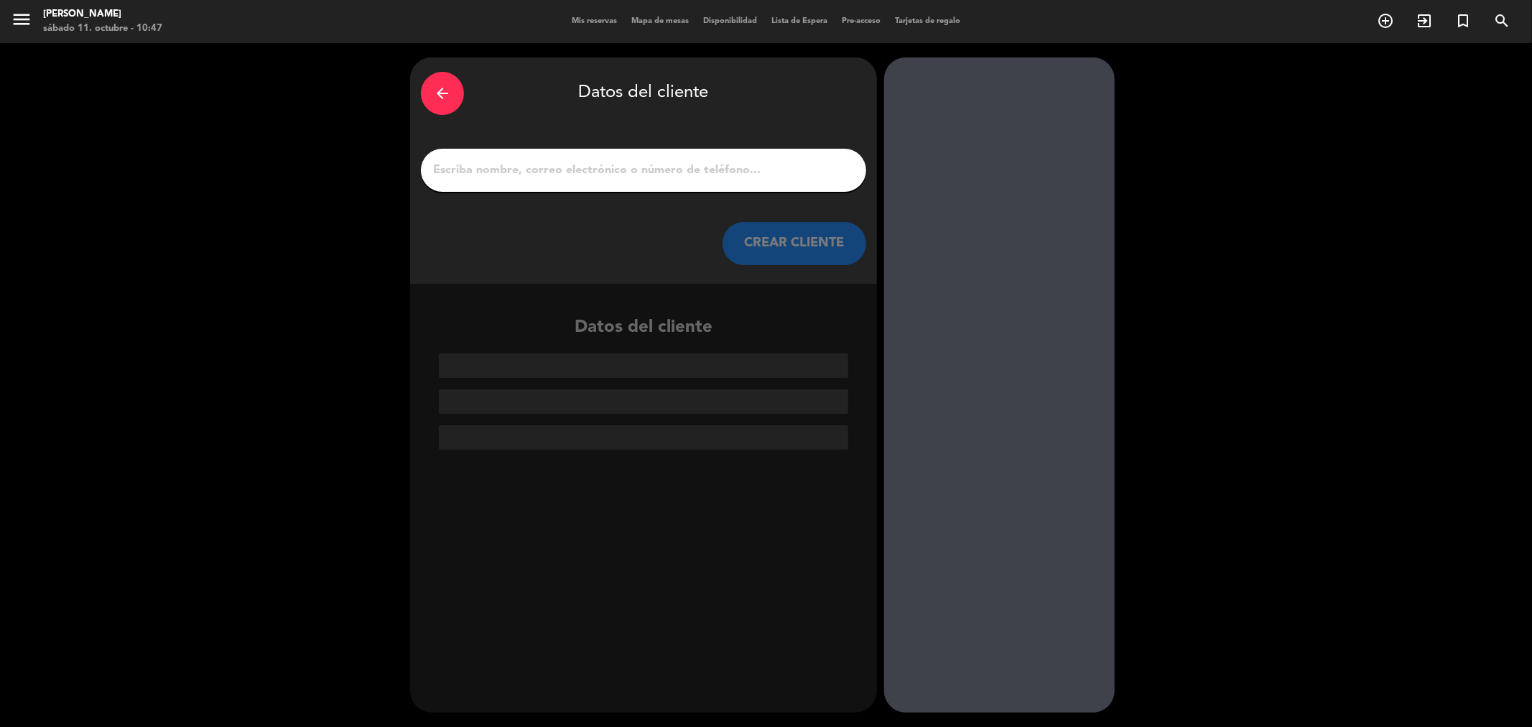
click at [446, 98] on icon "arrow_back" at bounding box center [442, 93] width 17 height 17
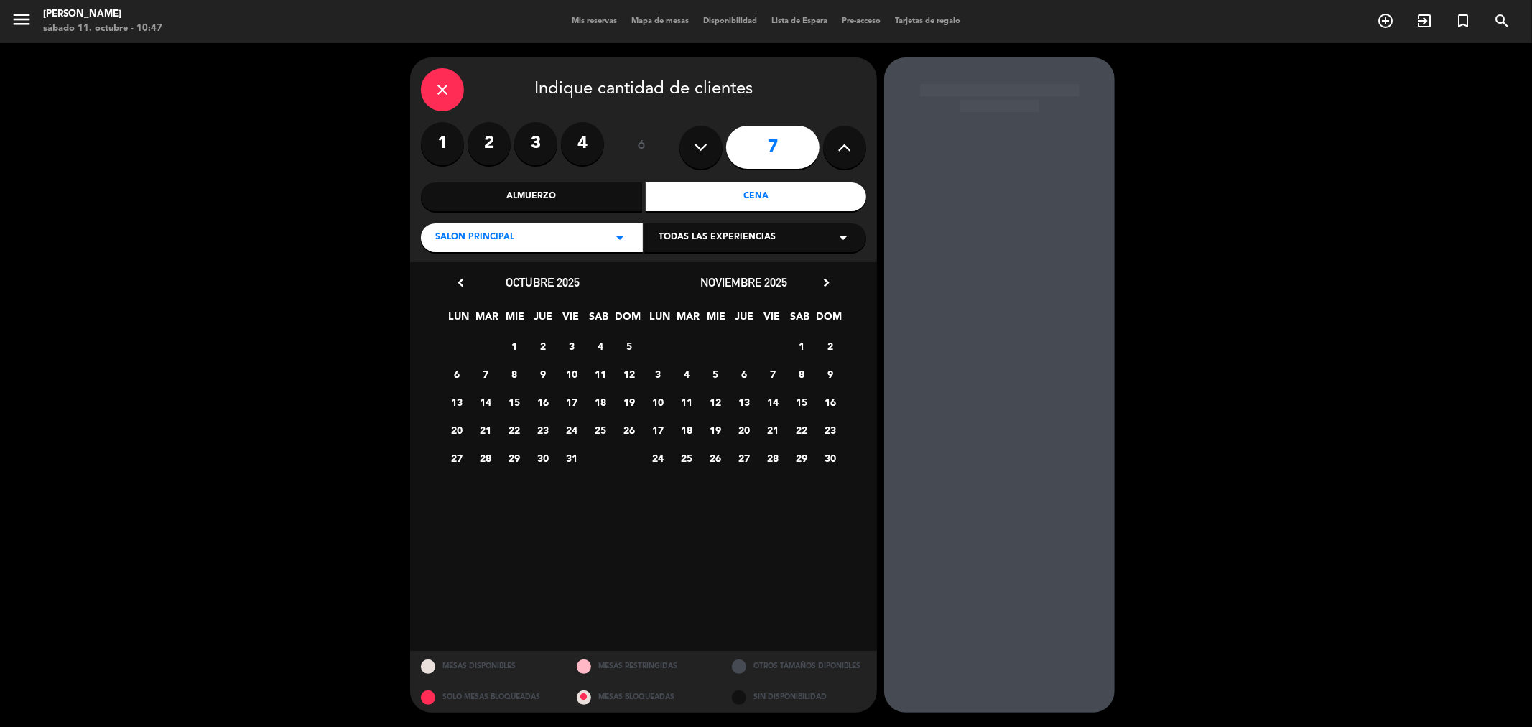
click at [446, 98] on div "close" at bounding box center [442, 89] width 43 height 43
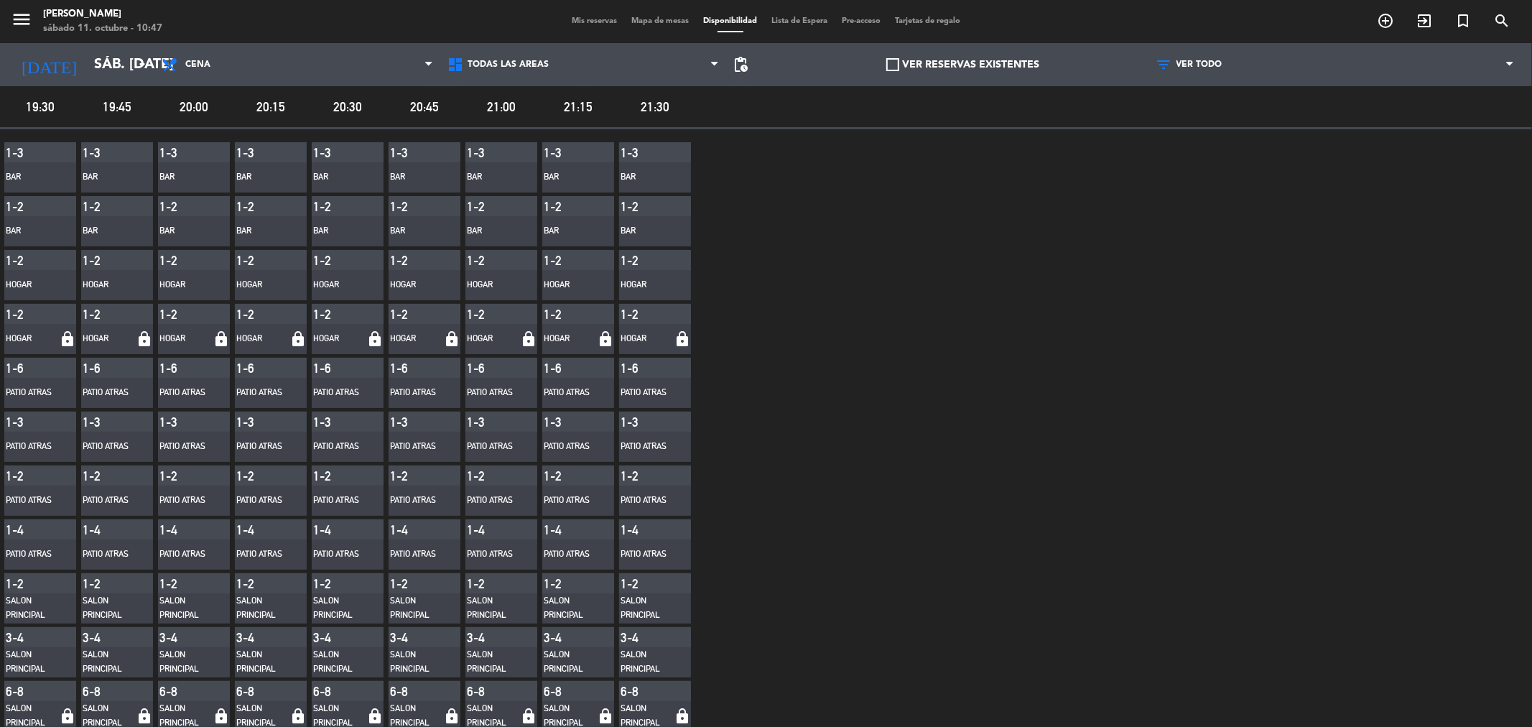
click at [577, 20] on span "Mis reservas" at bounding box center [594, 21] width 60 height 8
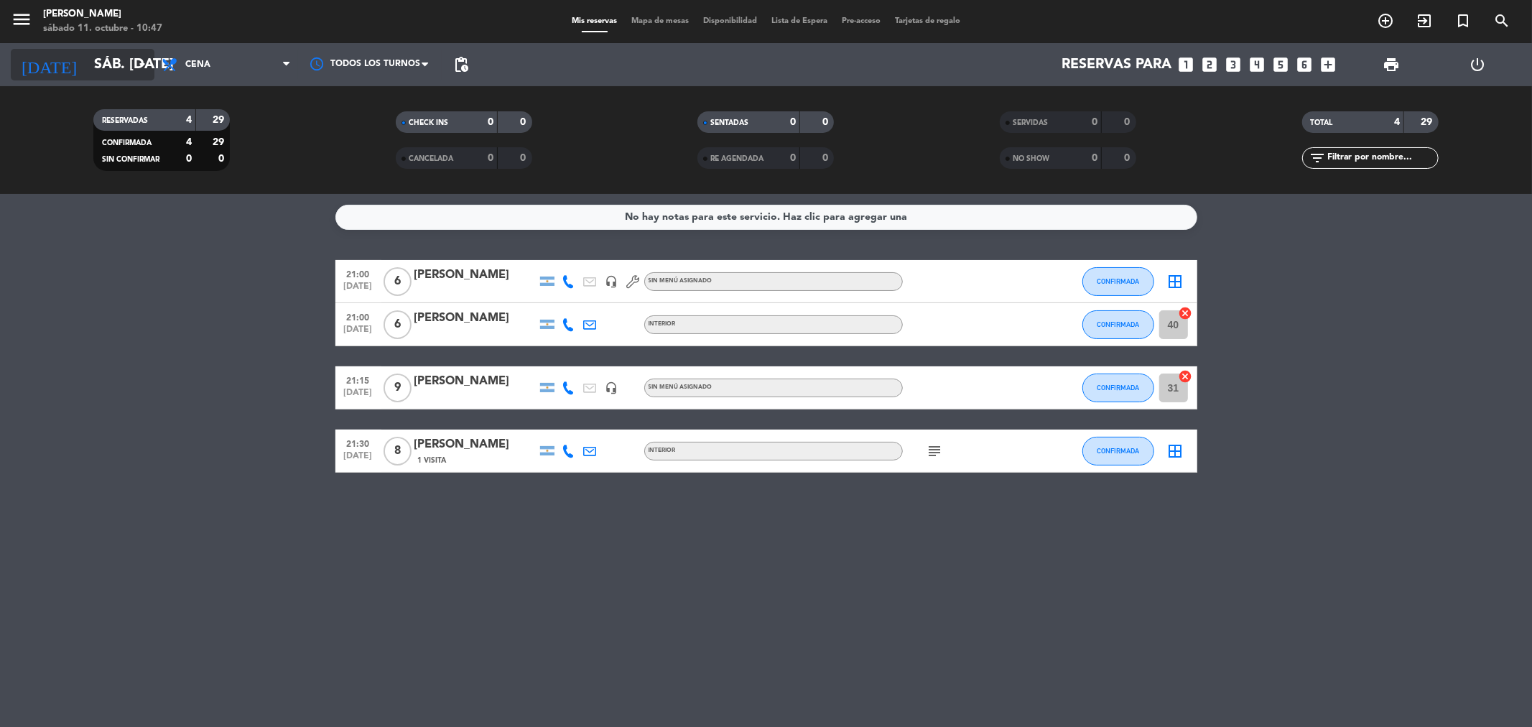
click at [27, 59] on icon "today" at bounding box center [49, 65] width 76 height 32
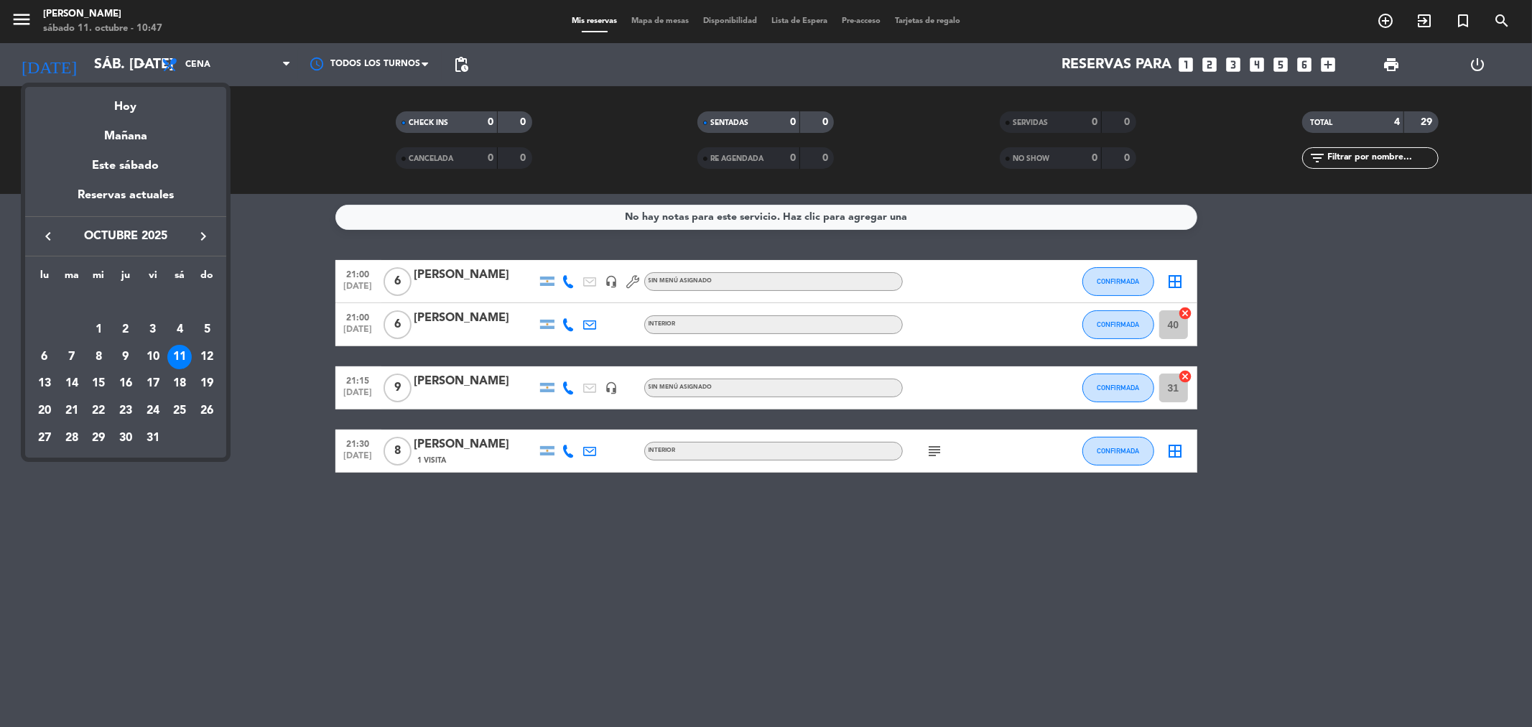
click at [292, 262] on div at bounding box center [766, 363] width 1532 height 727
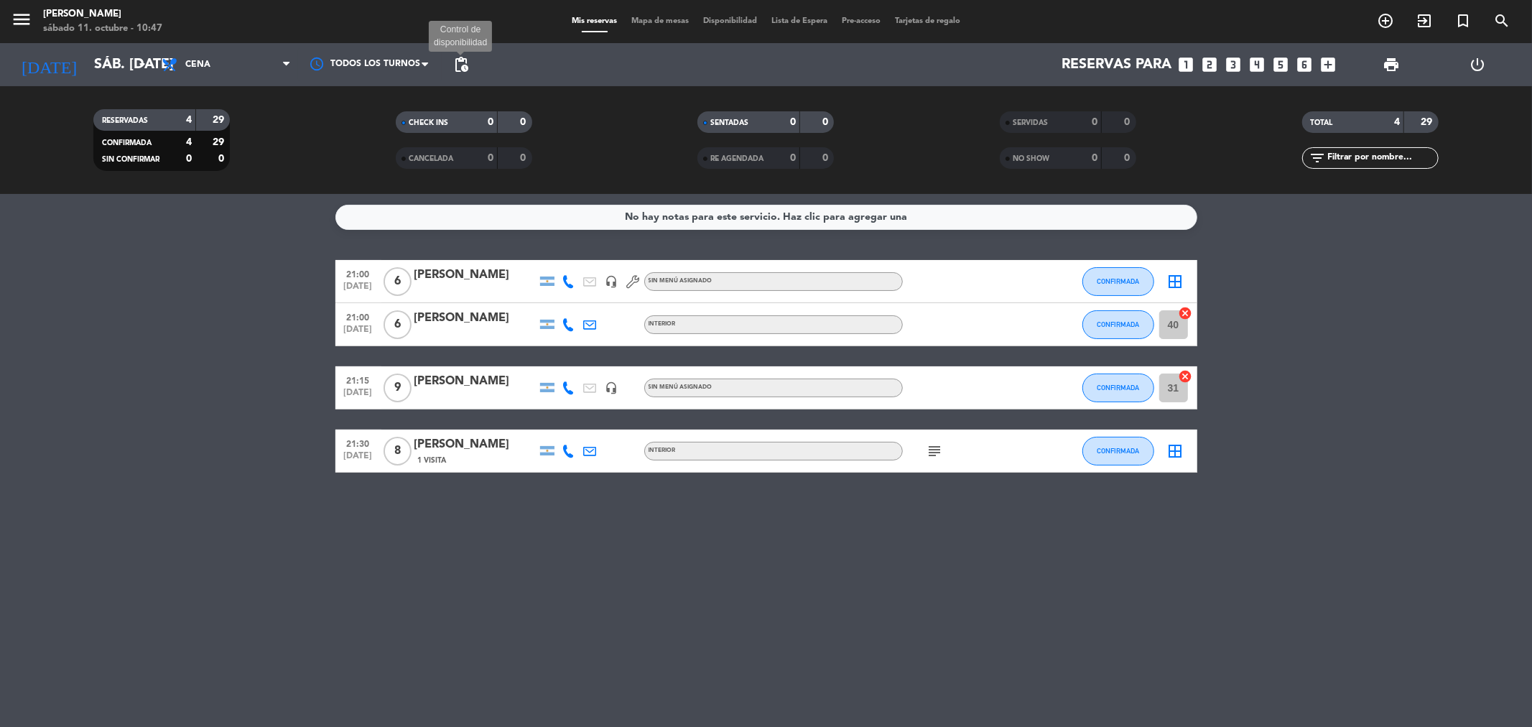
click at [461, 59] on span "pending_actions" at bounding box center [460, 64] width 17 height 17
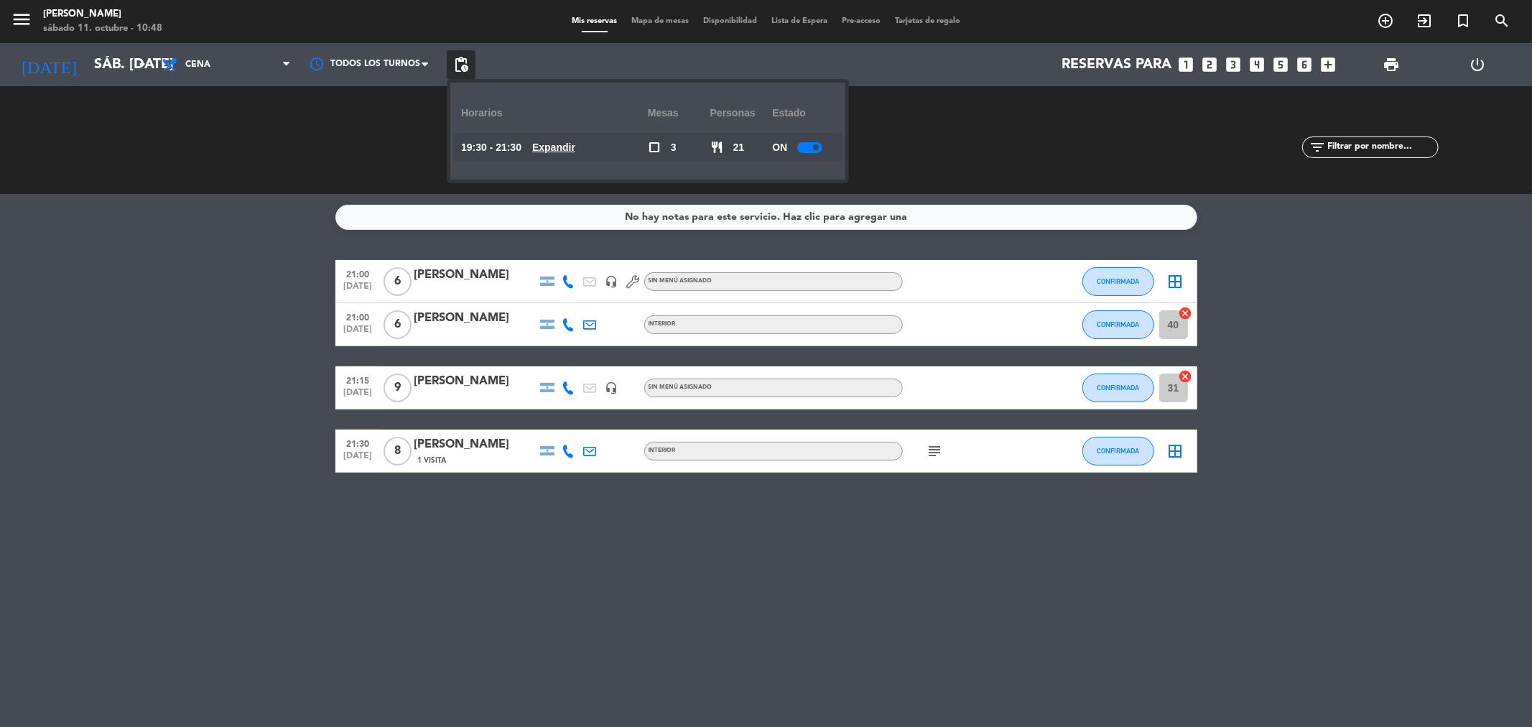
click at [806, 146] on div at bounding box center [809, 147] width 25 height 11
click at [806, 146] on div at bounding box center [814, 147] width 25 height 11
click at [29, 24] on icon "menu" at bounding box center [22, 20] width 22 height 22
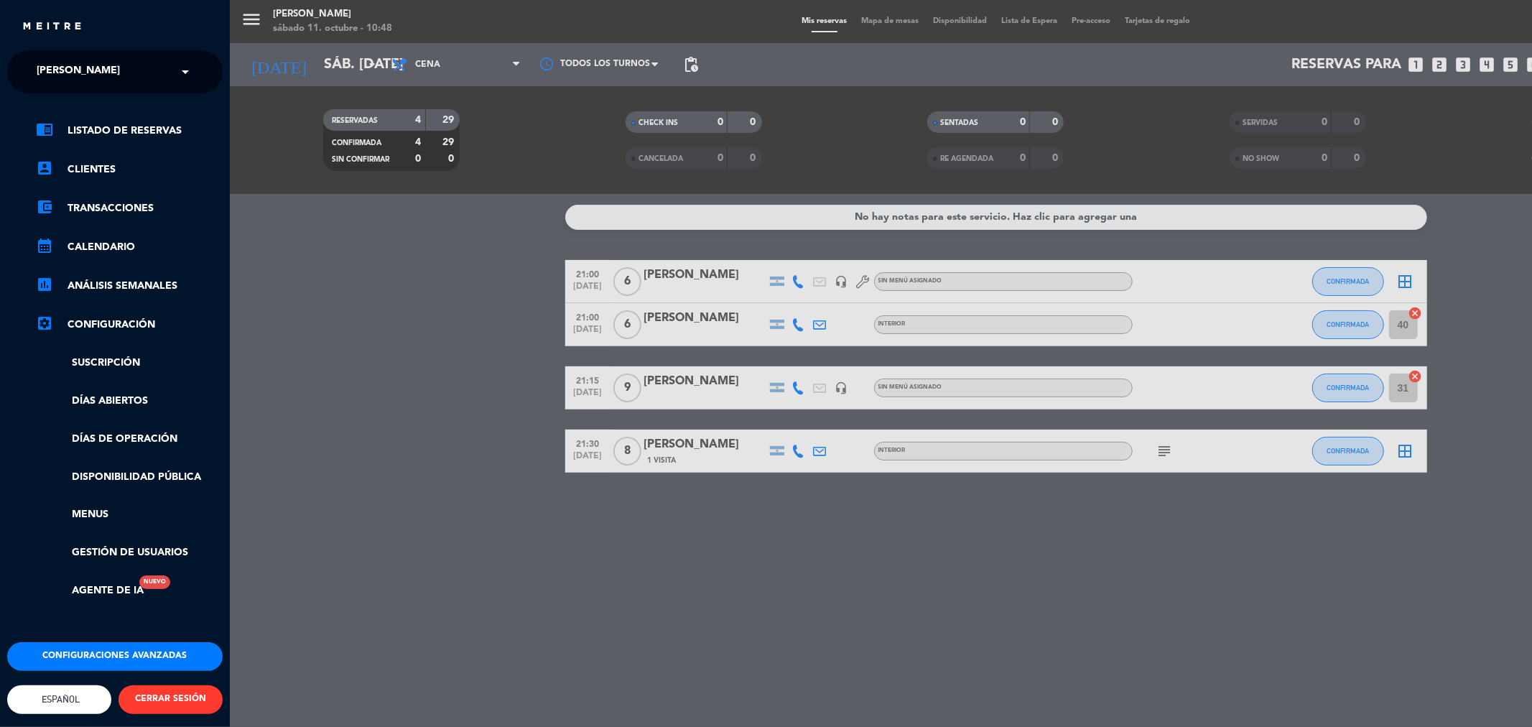
click at [178, 651] on button "Configuraciones avanzadas" at bounding box center [114, 656] width 215 height 29
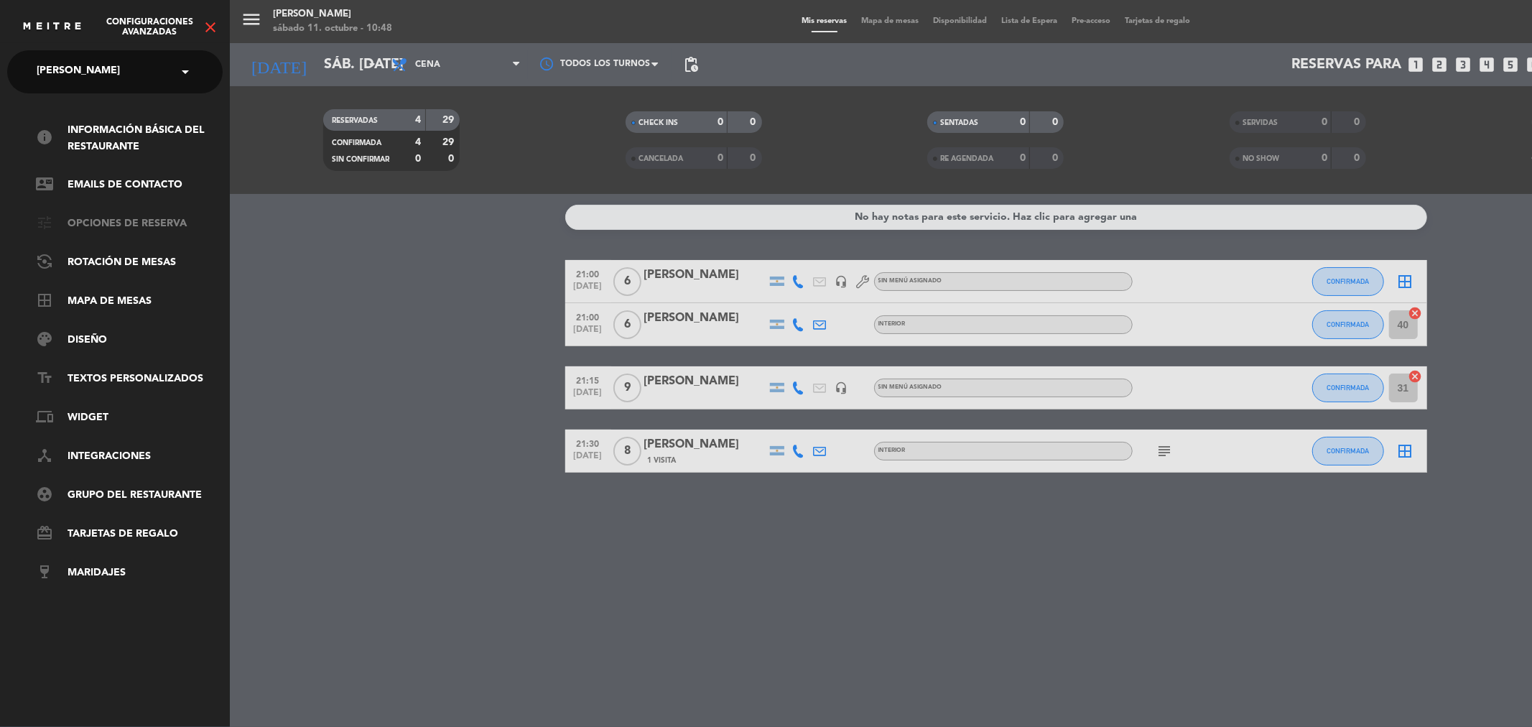
click at [139, 215] on link "tune Opciones de reserva" at bounding box center [129, 223] width 187 height 17
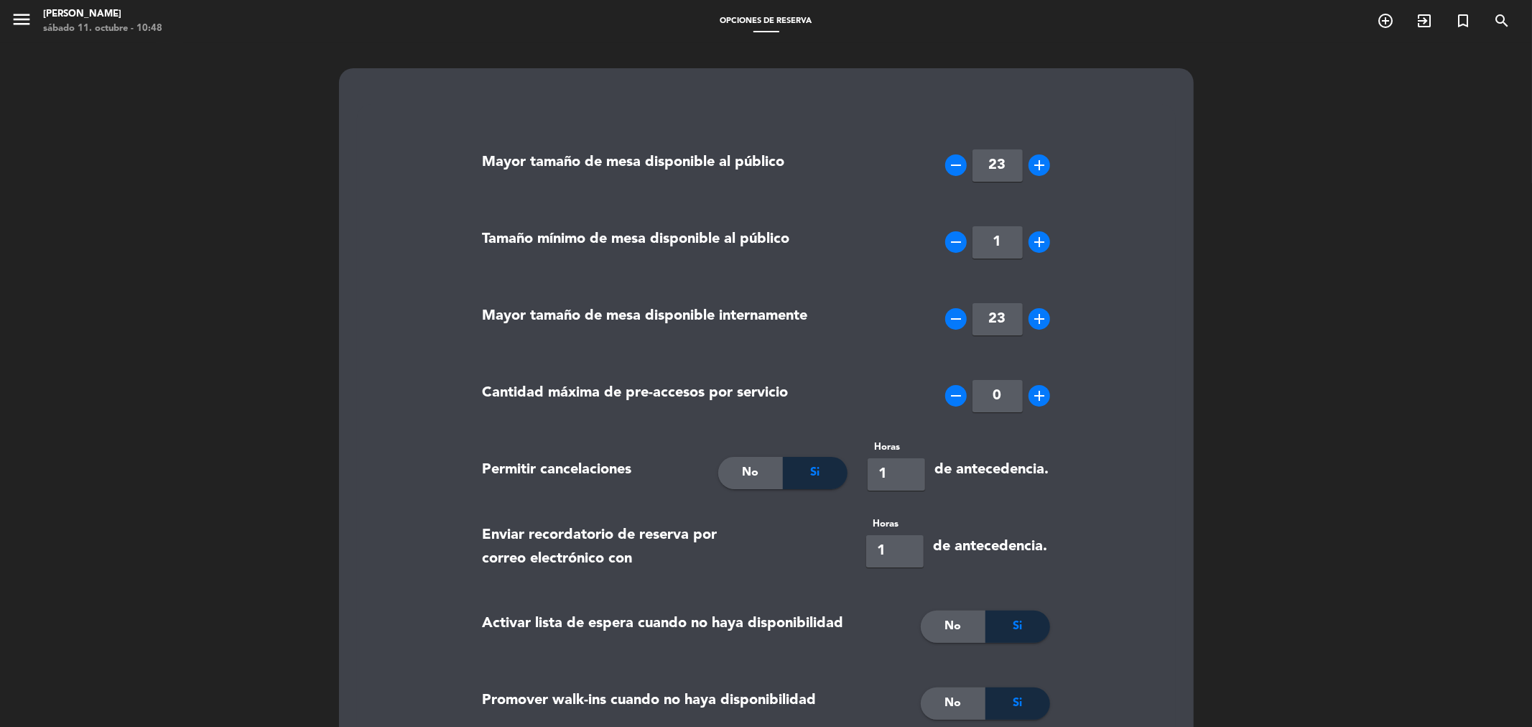
click at [1034, 168] on icon "add" at bounding box center [1039, 165] width 17 height 17
click at [1034, 167] on icon "add" at bounding box center [1039, 165] width 17 height 17
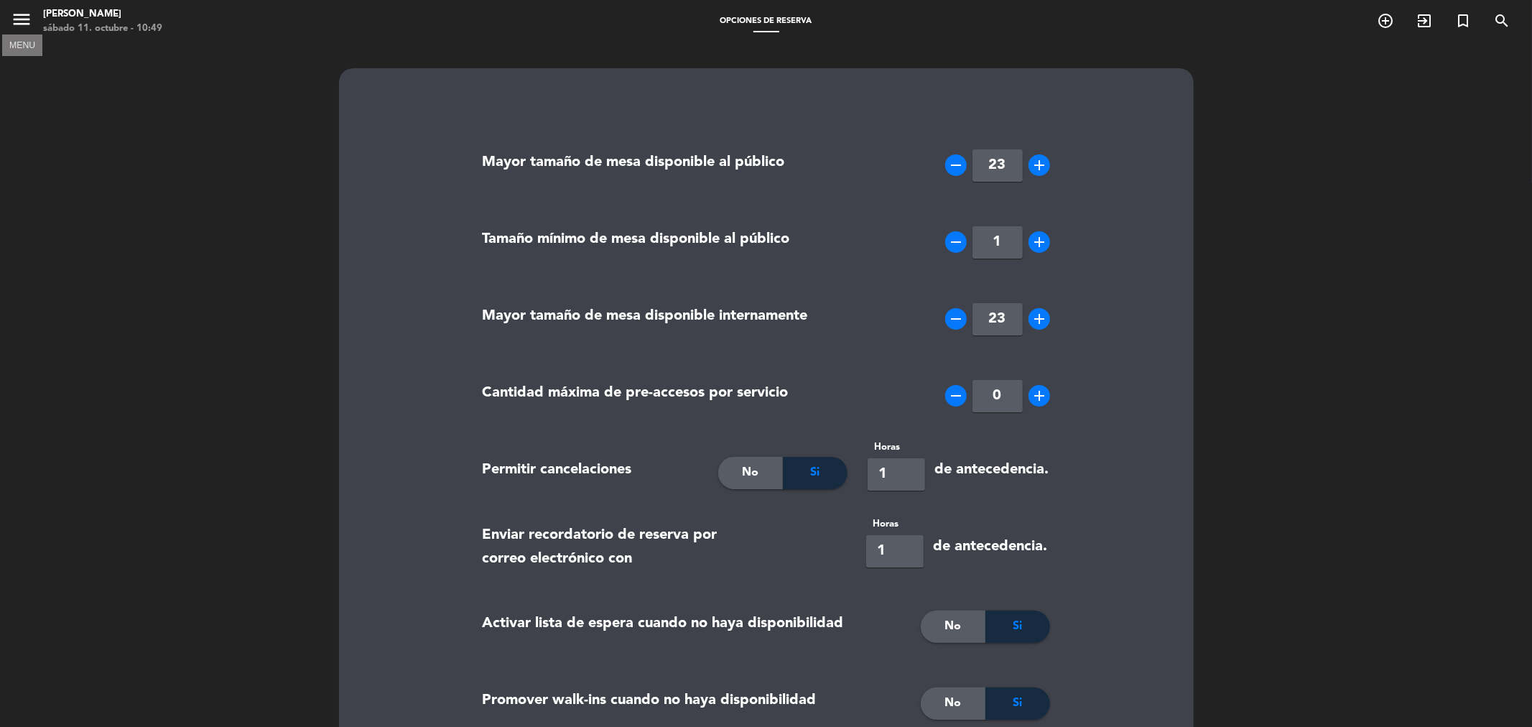
click at [17, 13] on icon "menu" at bounding box center [22, 20] width 22 height 22
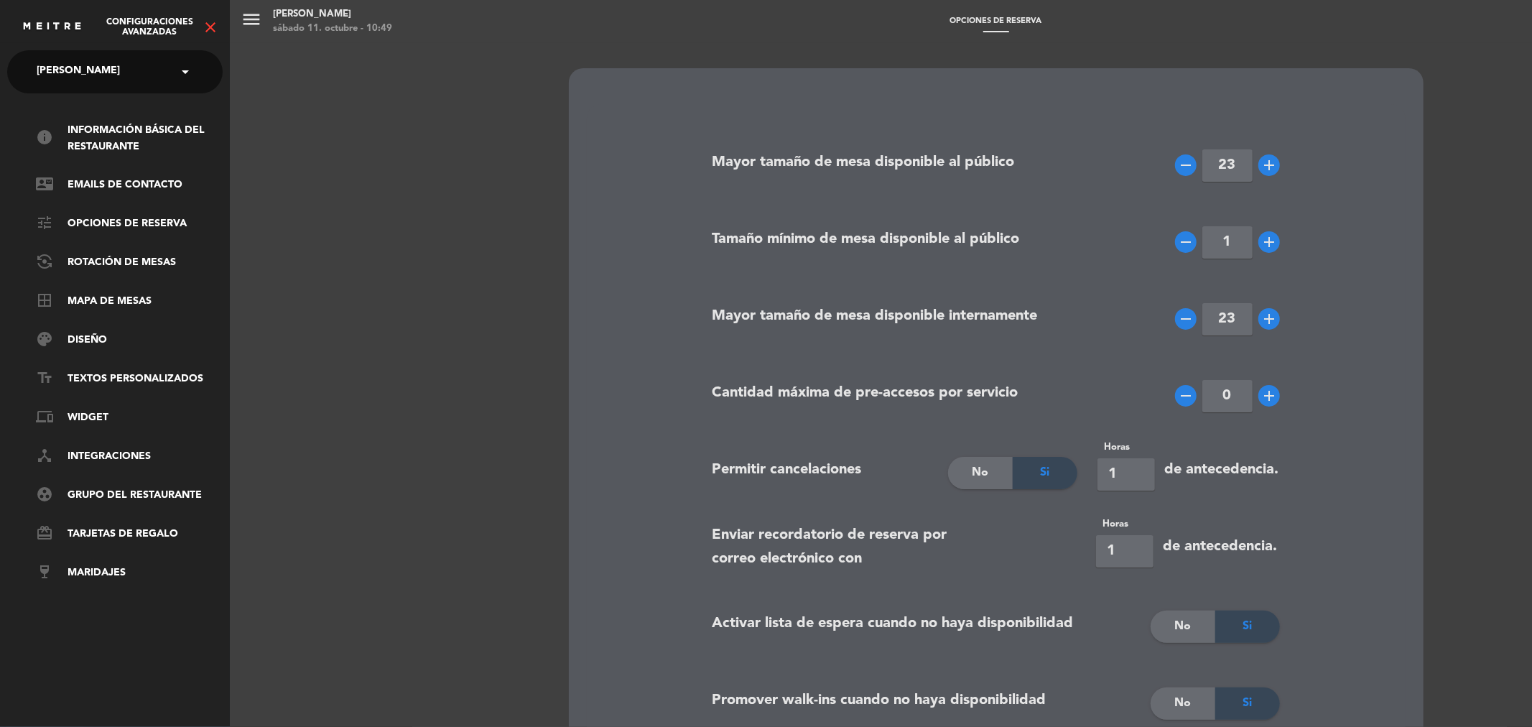
click at [244, 17] on div "menu Homero Parrilla sábado 11. octubre - 10:49 Opciones de reserva add_circle_…" at bounding box center [996, 363] width 1532 height 727
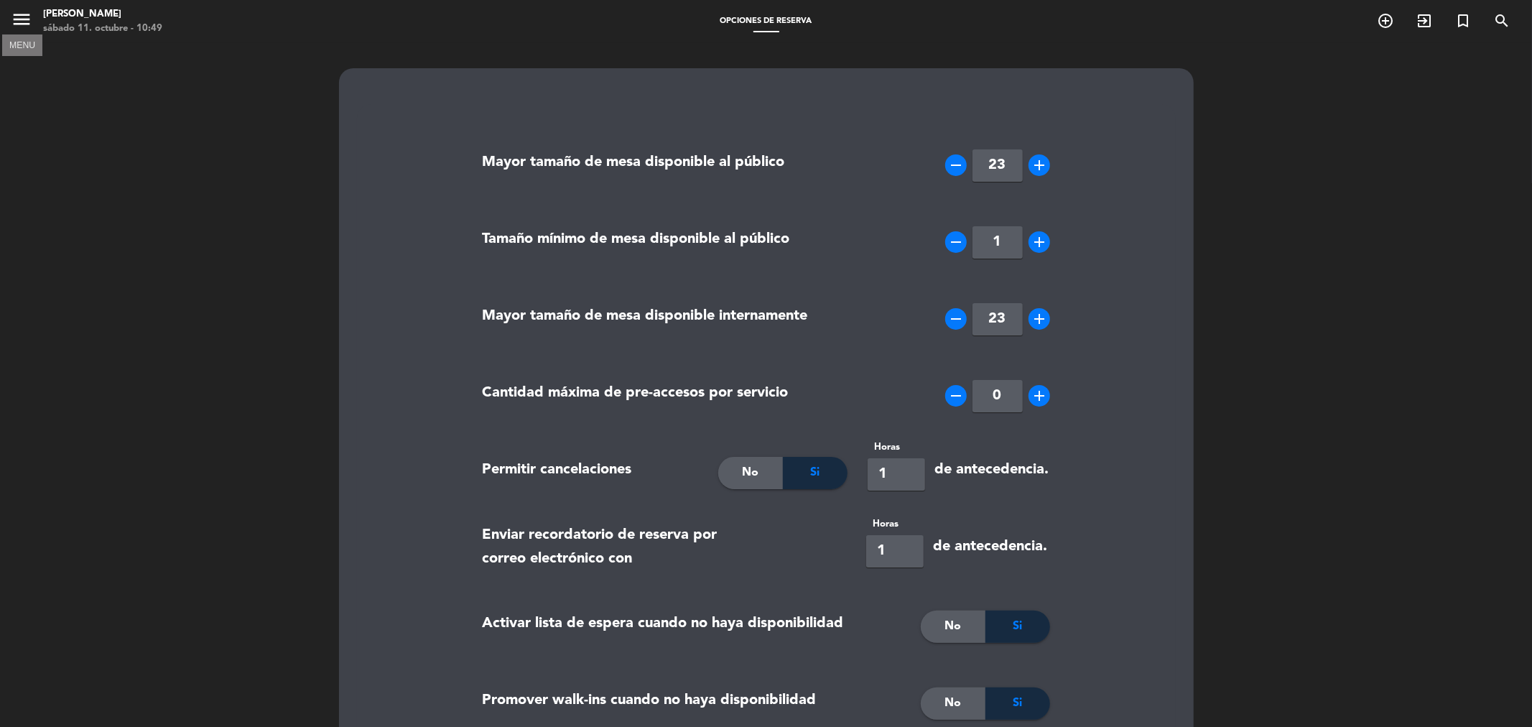
click at [24, 18] on icon "menu" at bounding box center [22, 20] width 22 height 22
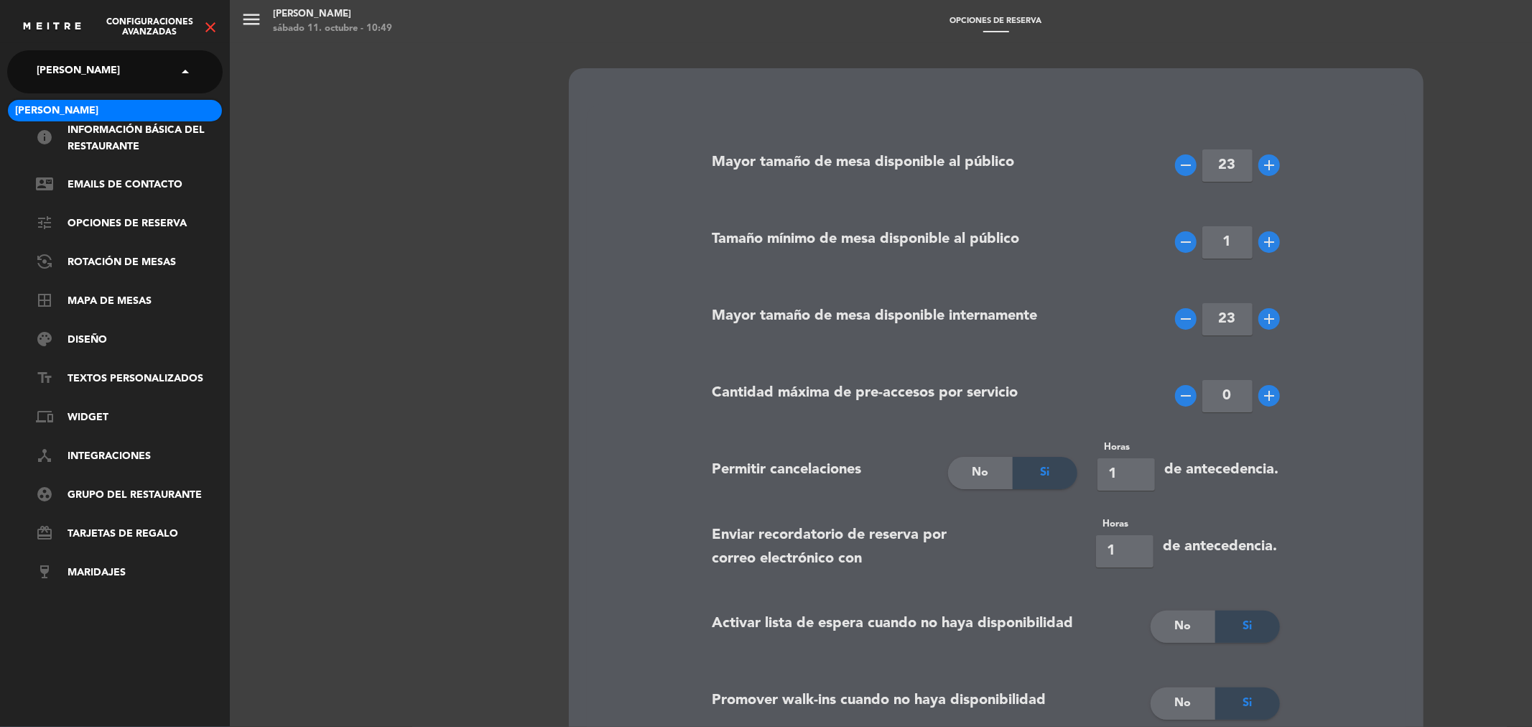
click at [34, 67] on div "× Homero Parrilla" at bounding box center [86, 72] width 111 height 30
click at [113, 228] on link "tune Opciones de reserva" at bounding box center [129, 223] width 187 height 17
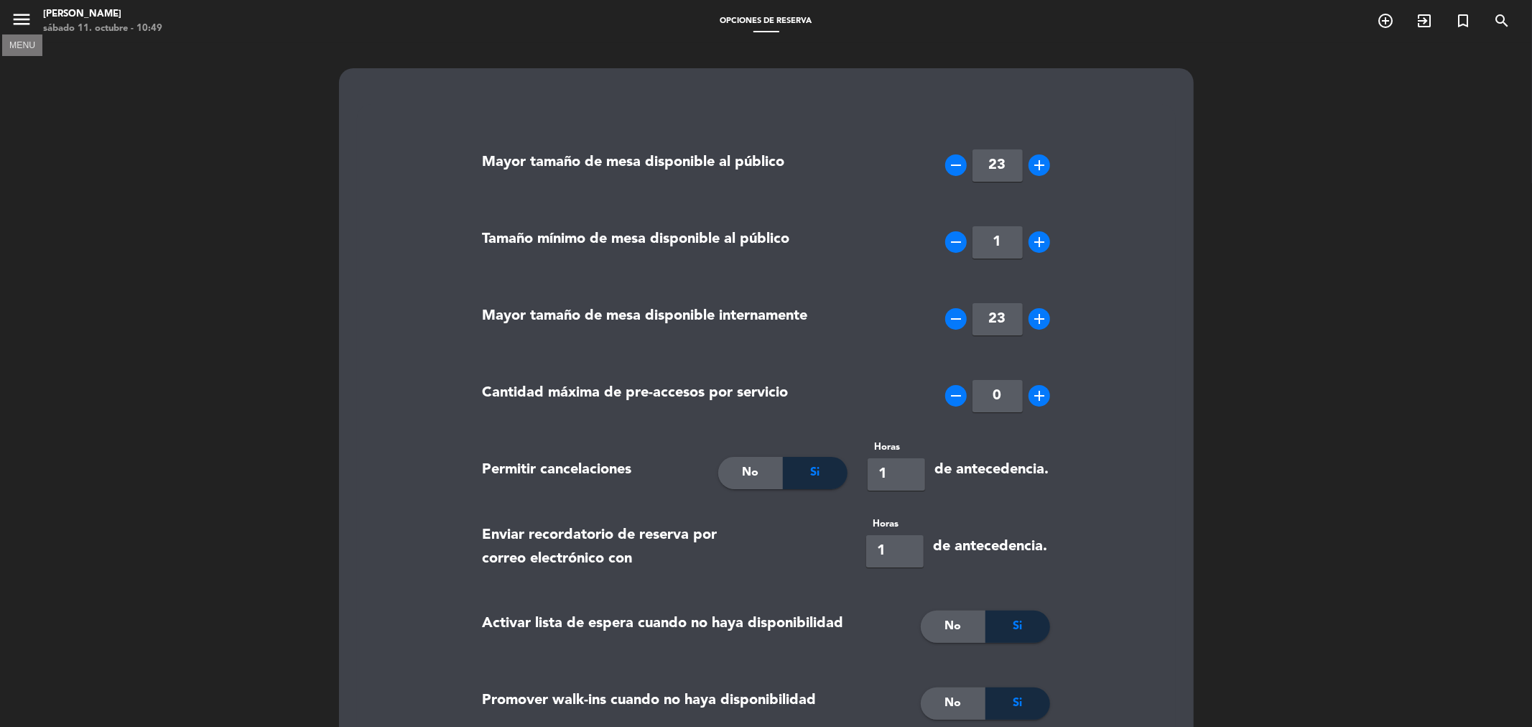
click at [29, 24] on icon "menu" at bounding box center [22, 20] width 22 height 22
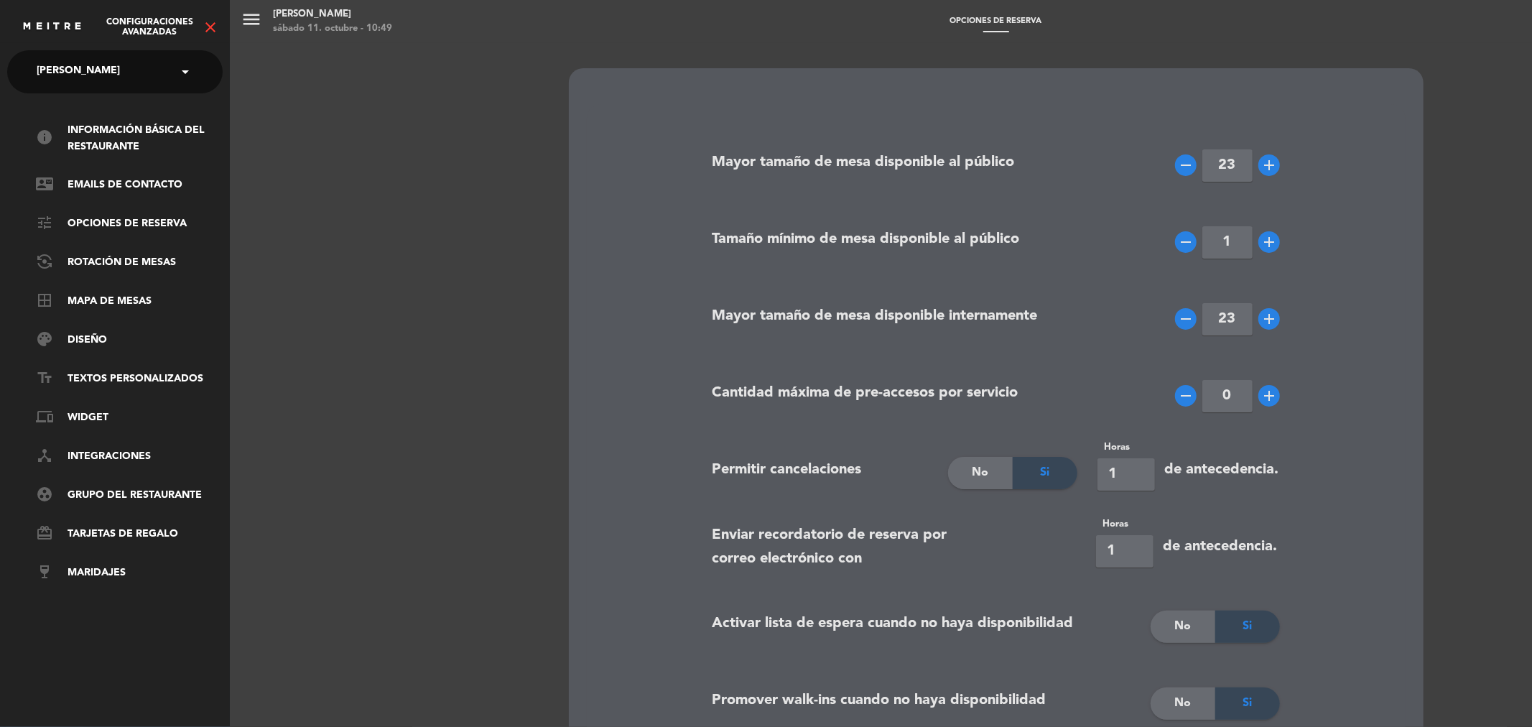
click at [185, 68] on span at bounding box center [189, 72] width 24 height 30
drag, startPoint x: 167, startPoint y: 99, endPoint x: 158, endPoint y: 108, distance: 12.2
click at [158, 108] on div "[PERSON_NAME]" at bounding box center [114, 110] width 215 height 23
drag, startPoint x: 158, startPoint y: 108, endPoint x: 149, endPoint y: 112, distance: 10.3
click at [155, 109] on div "[PERSON_NAME]" at bounding box center [115, 111] width 214 height 22
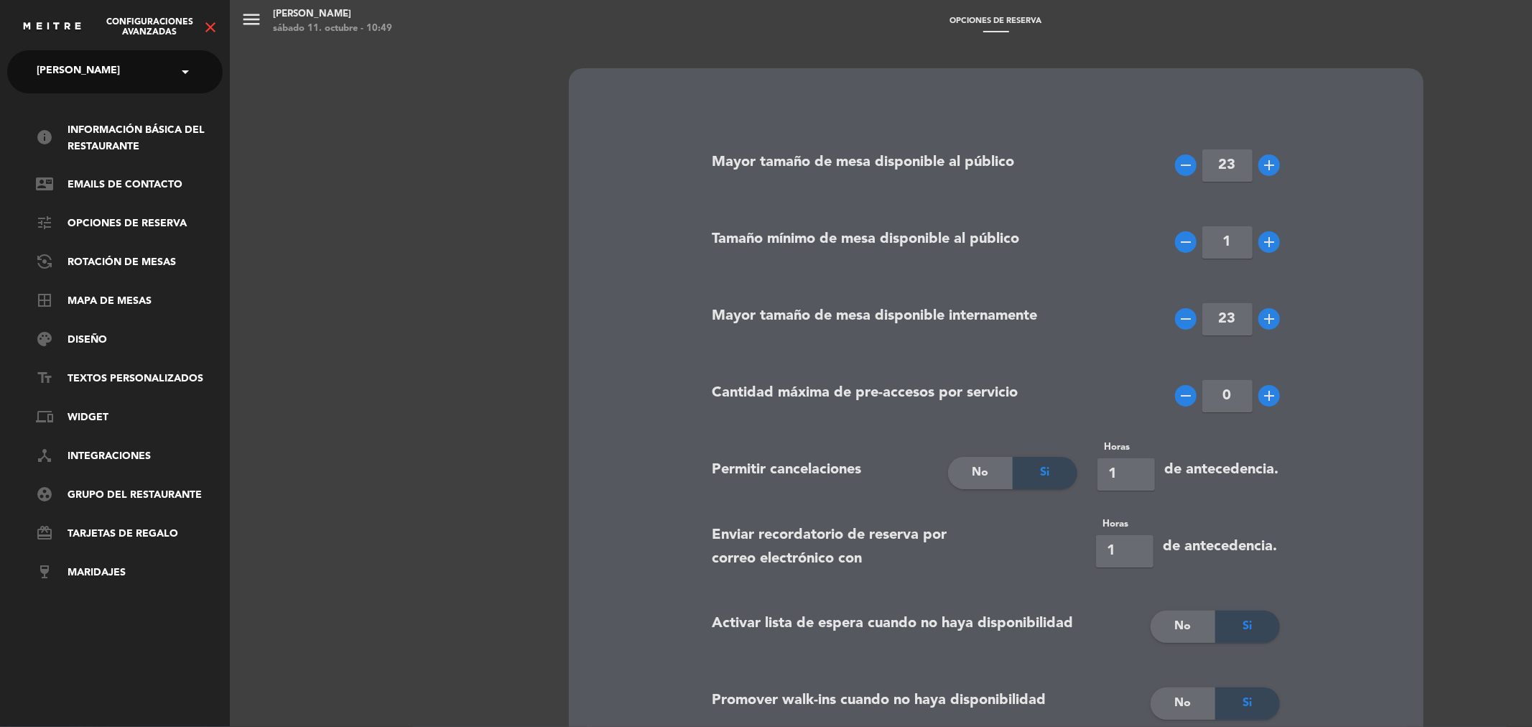
click at [259, 20] on div "menu Homero Parrilla sábado 11. octubre - 10:49 Opciones de reserva add_circle_…" at bounding box center [996, 363] width 1532 height 727
